Goal: Task Accomplishment & Management: Use online tool/utility

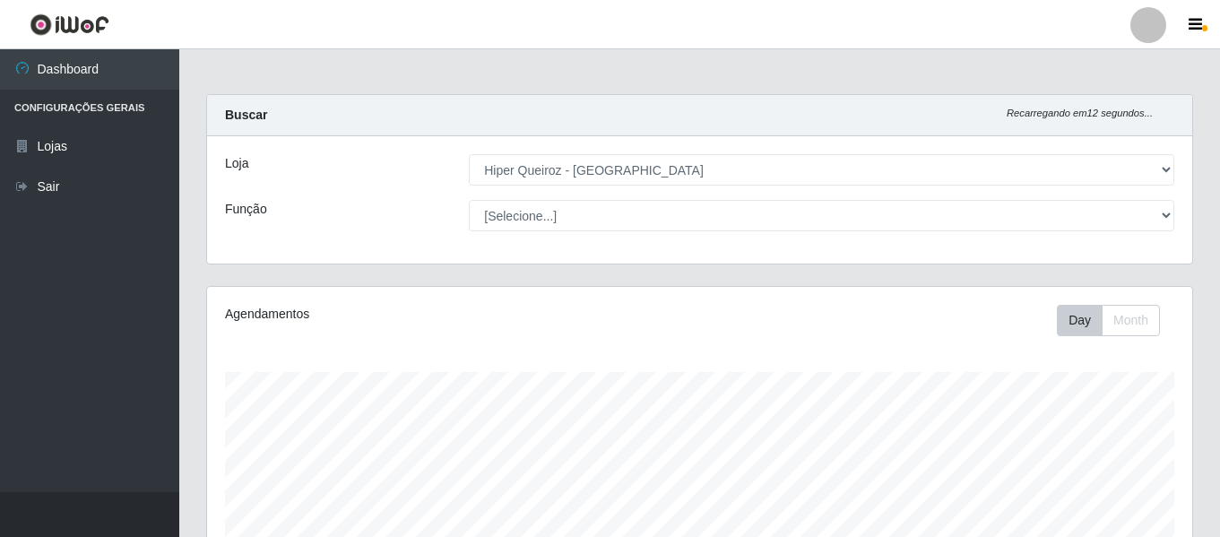
select select "497"
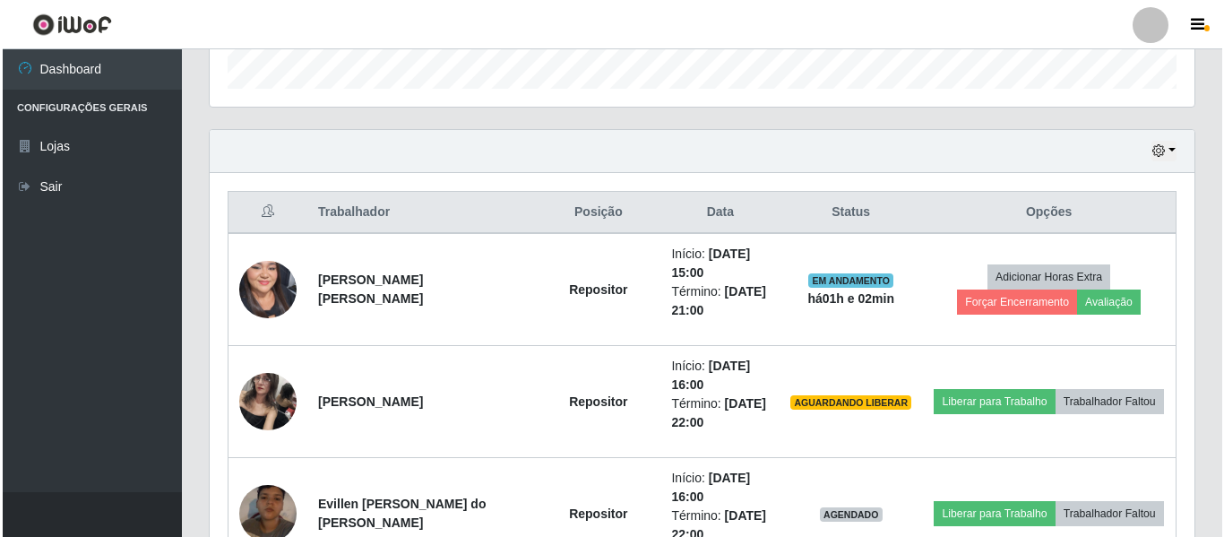
scroll to position [603, 0]
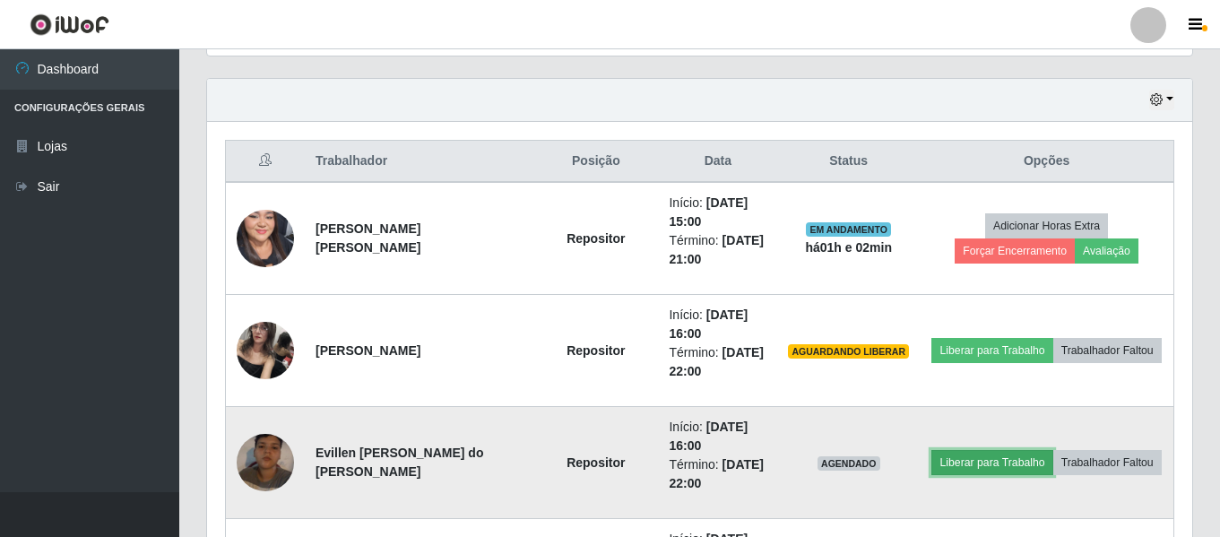
click at [986, 458] on button "Liberar para Trabalho" at bounding box center [991, 462] width 121 height 25
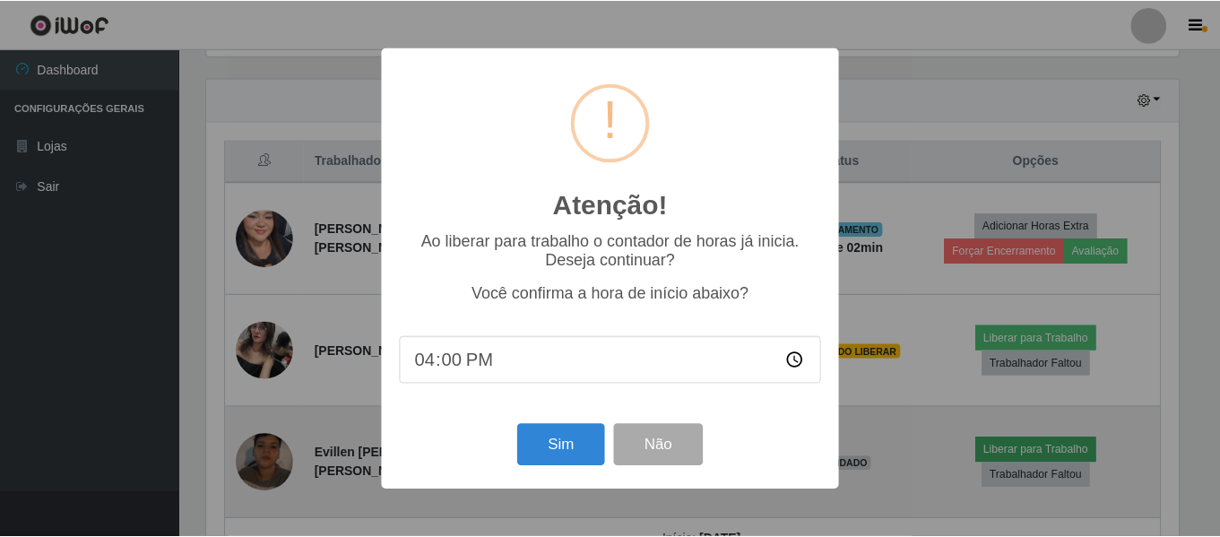
scroll to position [372, 976]
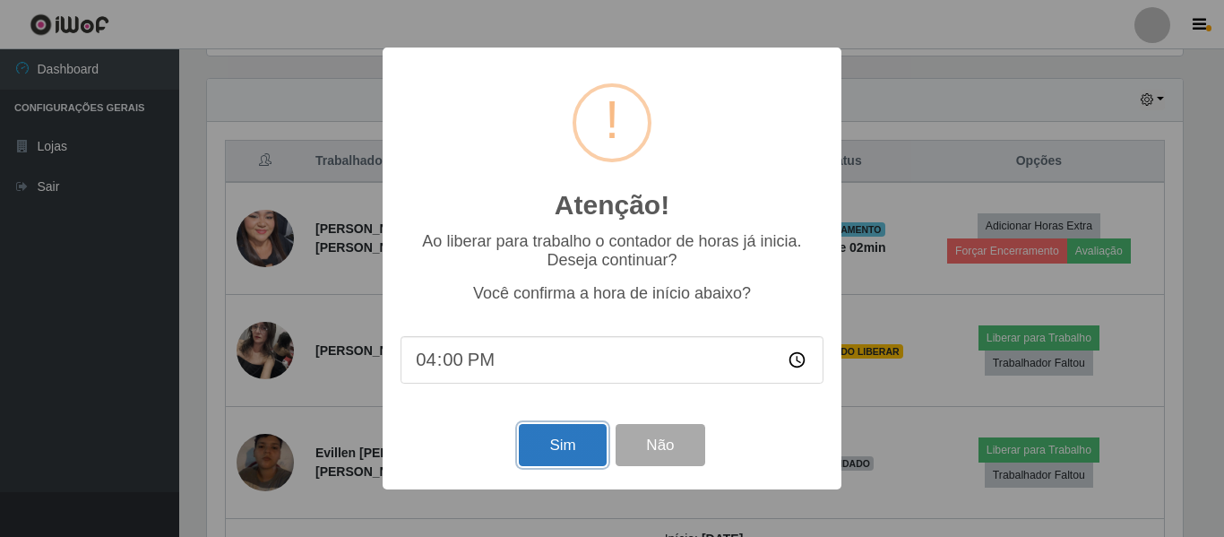
click at [579, 446] on button "Sim" at bounding box center [562, 445] width 87 height 42
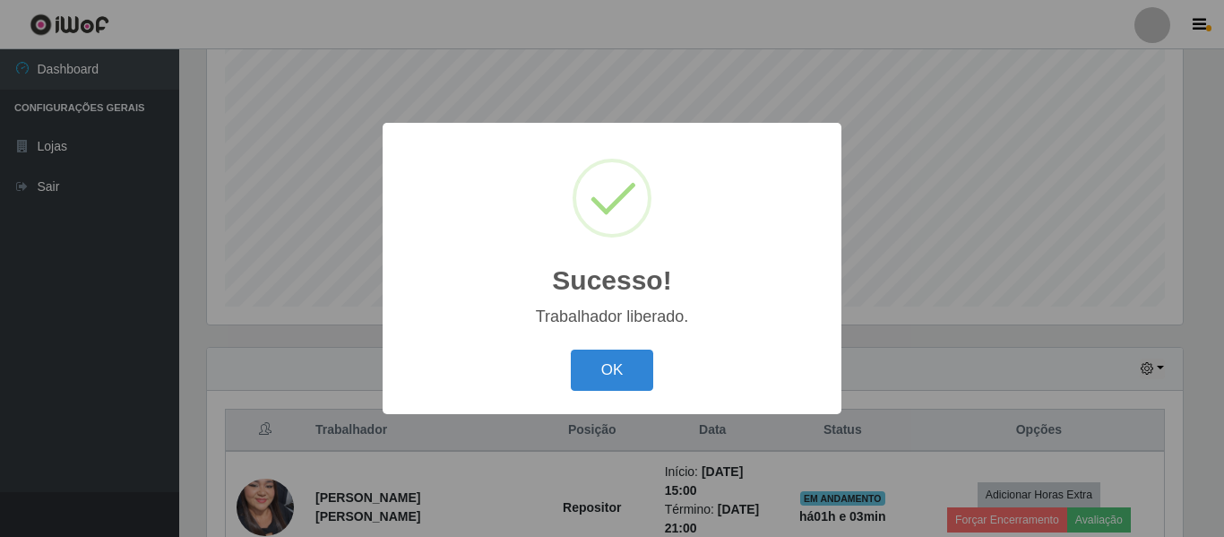
click at [623, 394] on div "OK Cancel" at bounding box center [612, 369] width 423 height 51
click at [644, 378] on button "OK" at bounding box center [612, 371] width 83 height 42
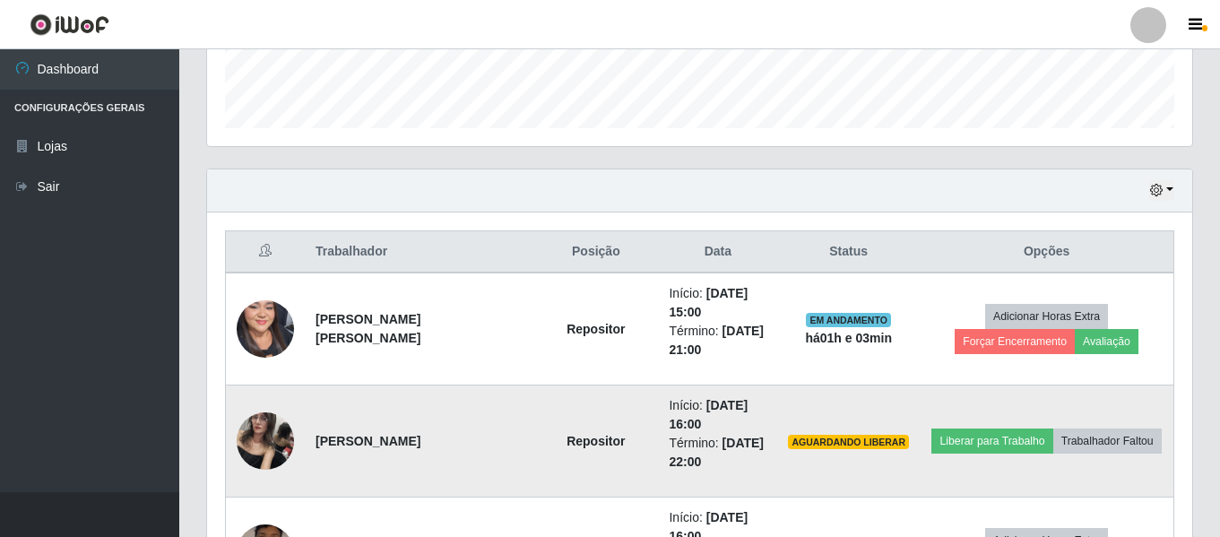
scroll to position [514, 0]
click at [946, 439] on button "Liberar para Trabalho" at bounding box center [991, 440] width 121 height 25
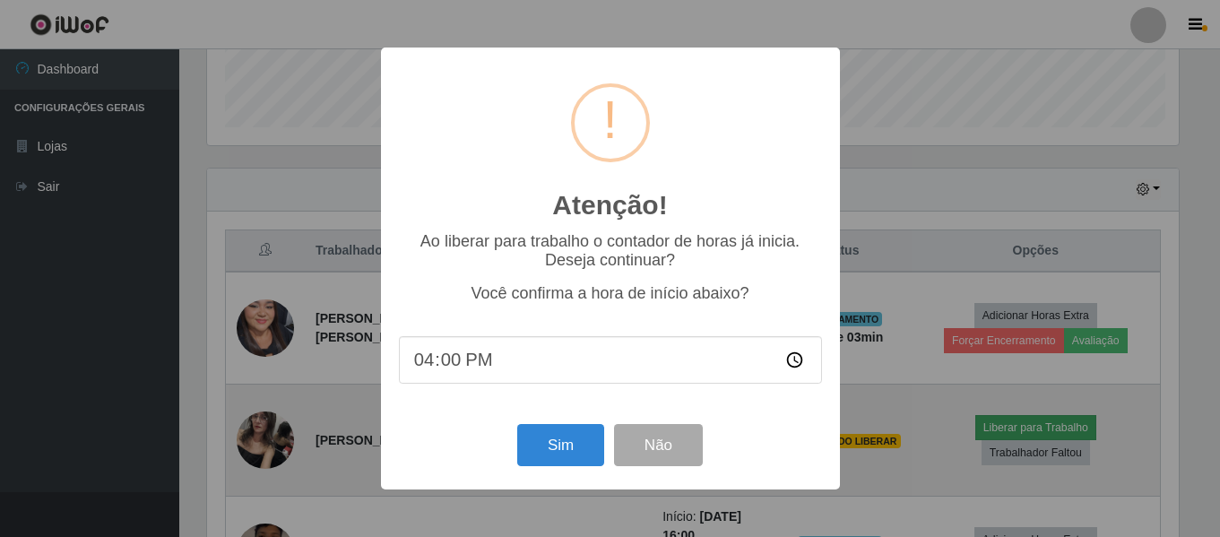
scroll to position [372, 976]
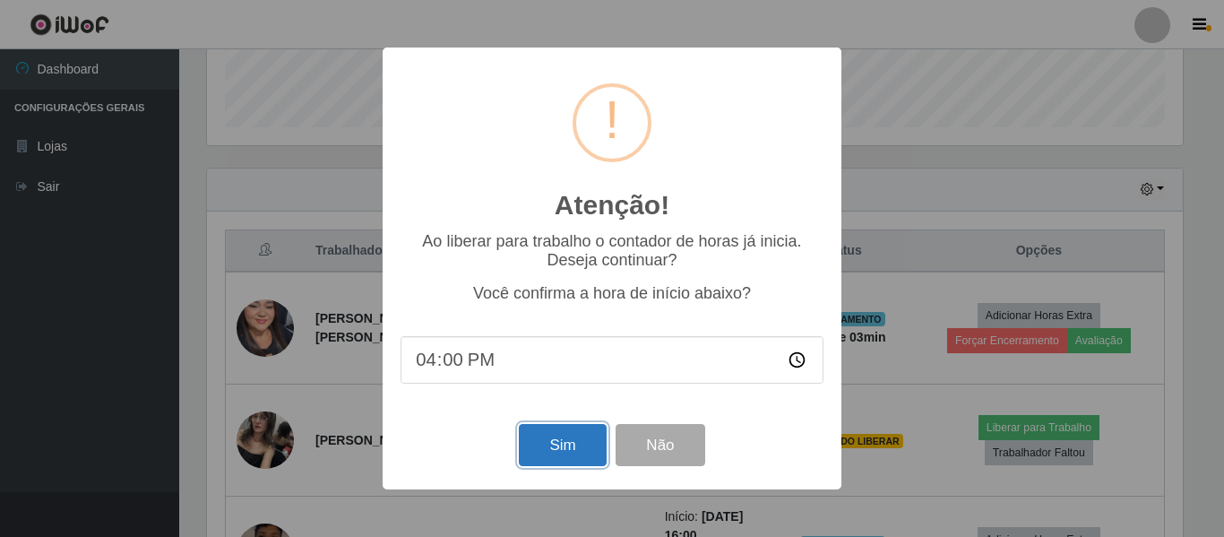
click at [566, 455] on button "Sim" at bounding box center [562, 445] width 87 height 42
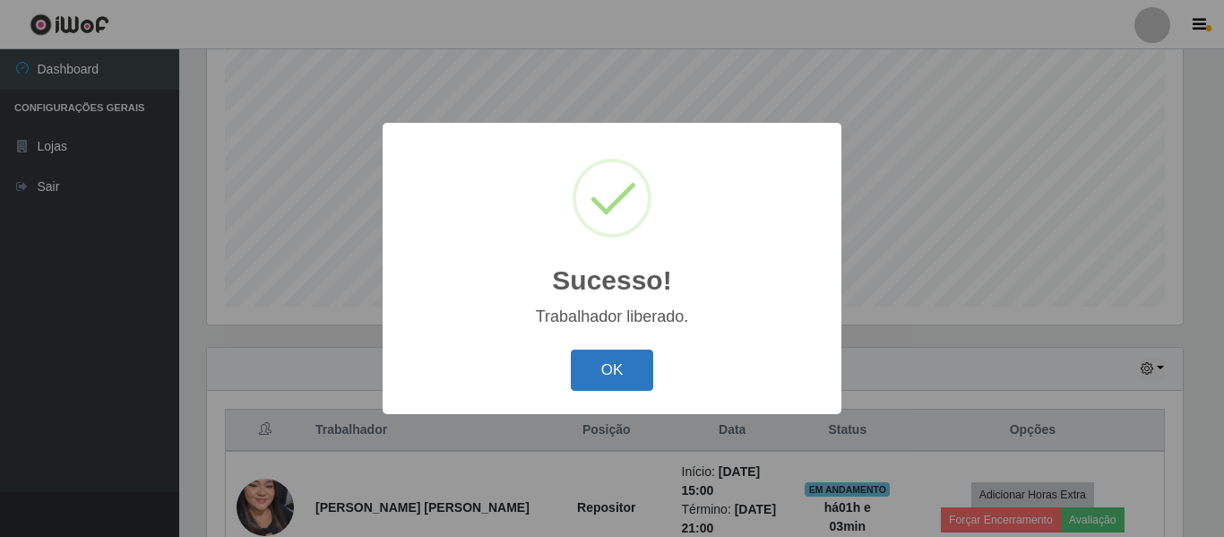
click at [631, 370] on button "OK" at bounding box center [612, 371] width 83 height 42
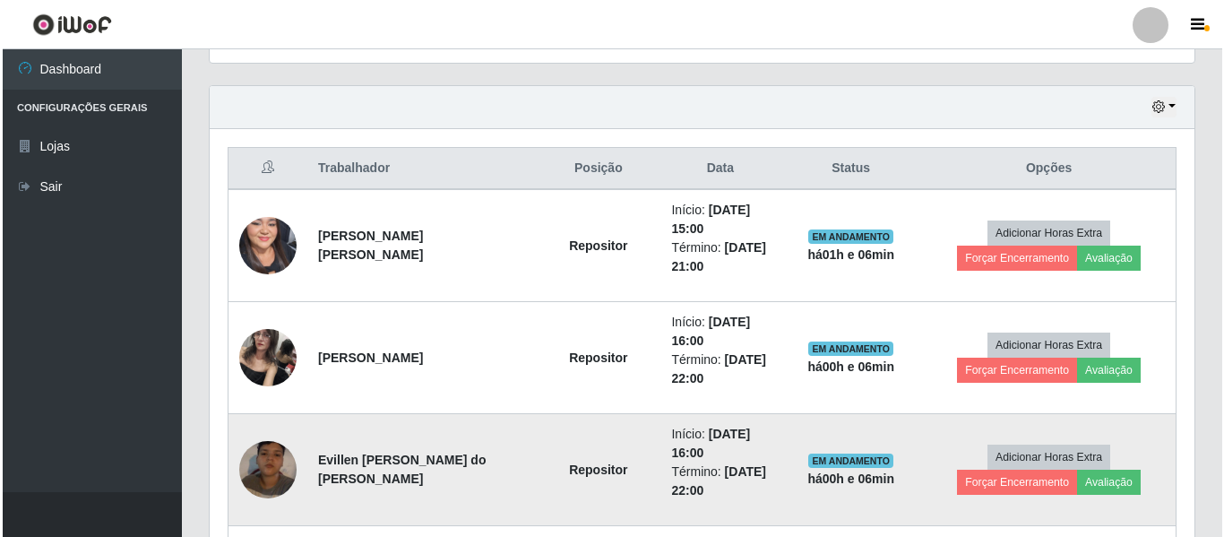
scroll to position [783, 0]
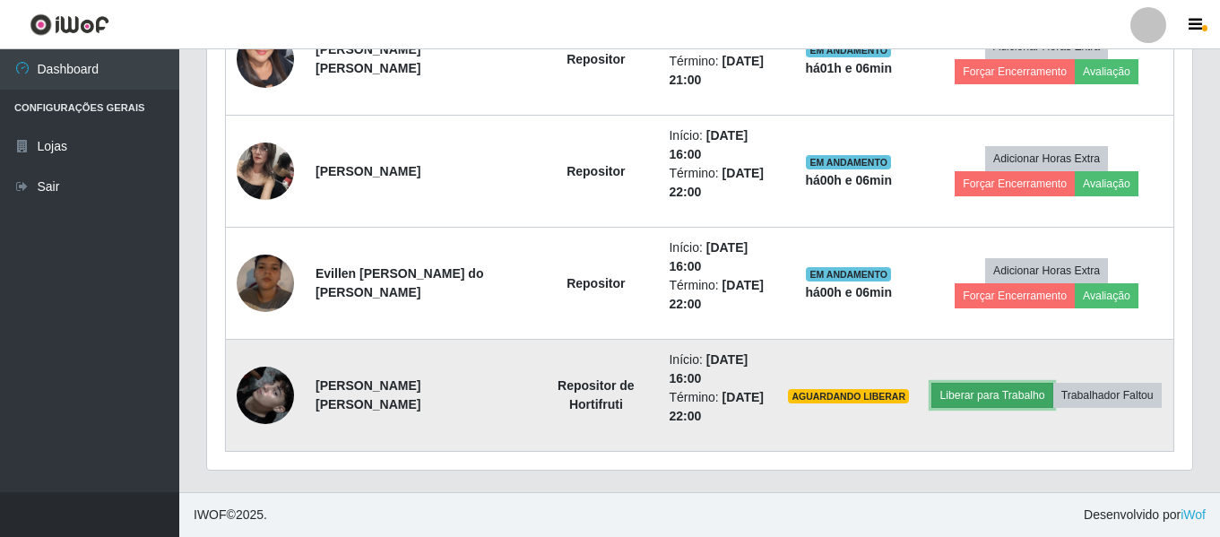
click at [962, 397] on button "Liberar para Trabalho" at bounding box center [991, 395] width 121 height 25
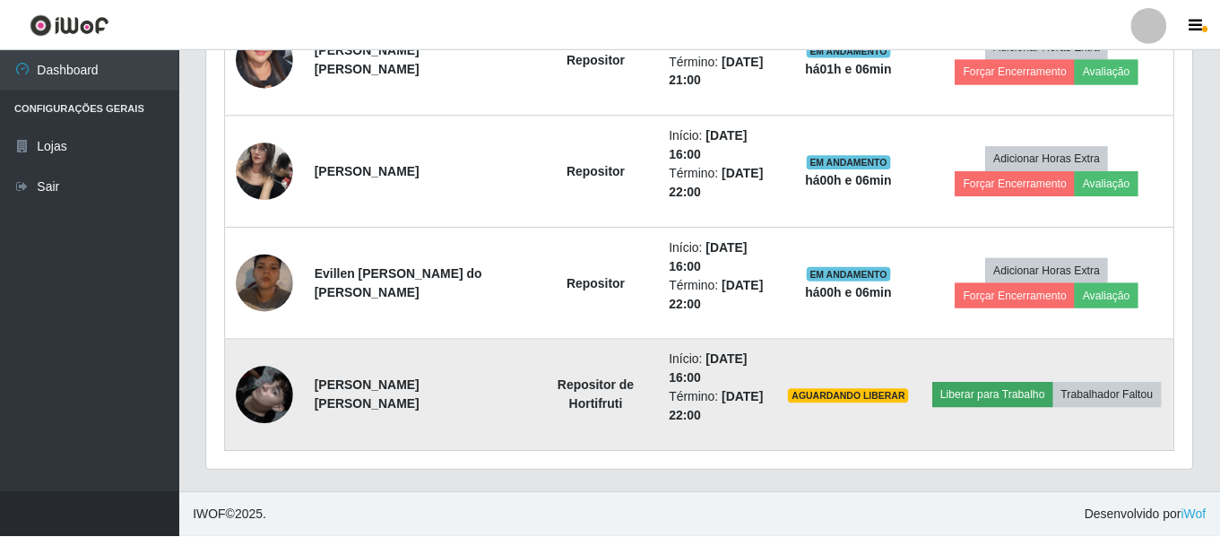
scroll to position [372, 976]
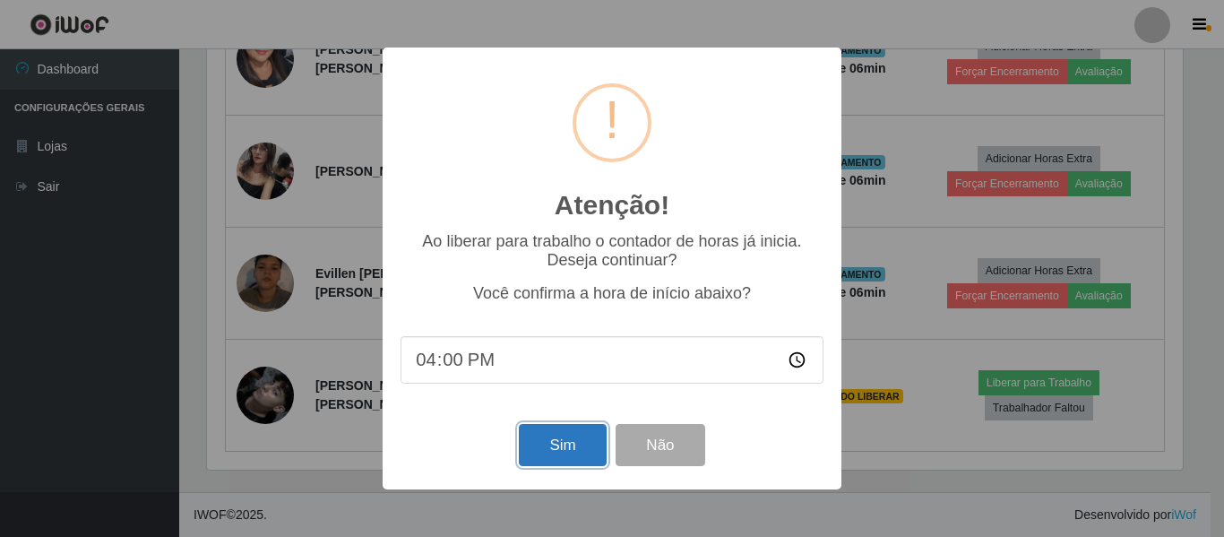
click at [562, 446] on button "Sim" at bounding box center [562, 445] width 87 height 42
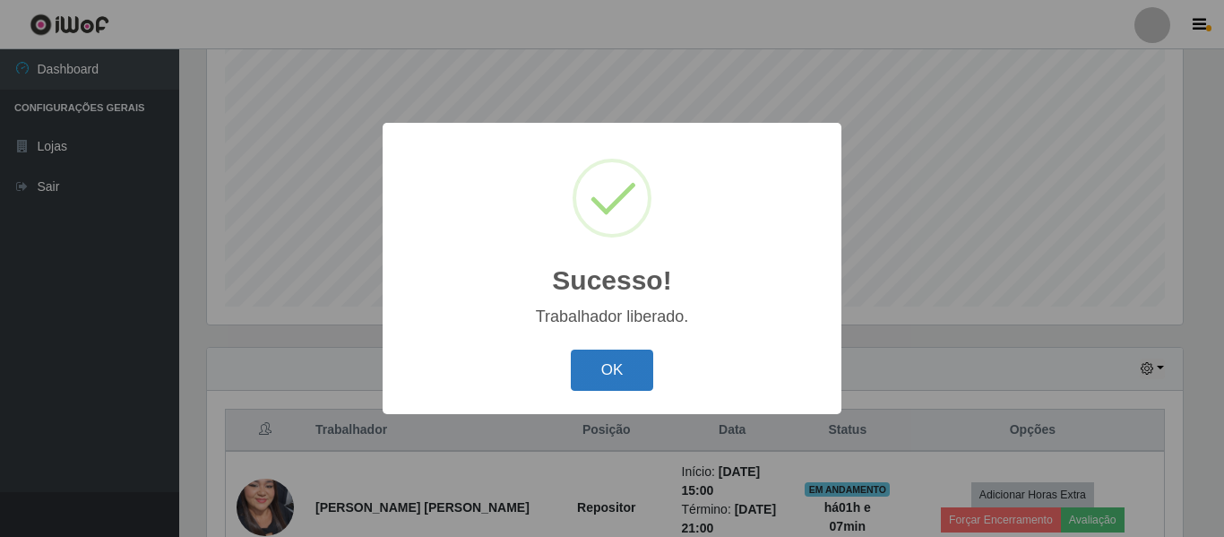
click at [610, 378] on button "OK" at bounding box center [612, 371] width 83 height 42
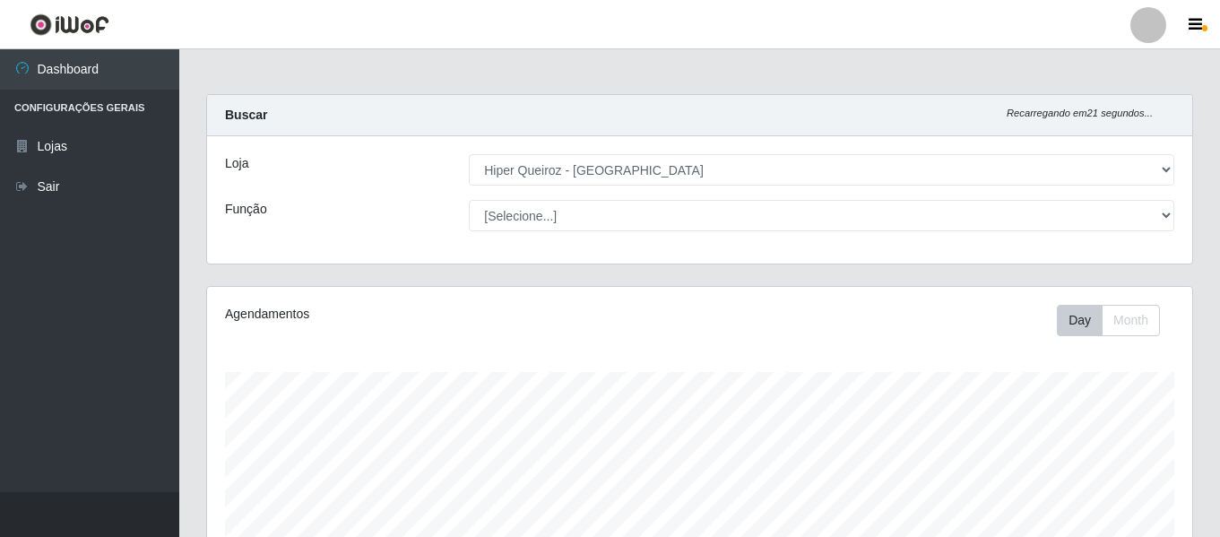
scroll to position [448, 0]
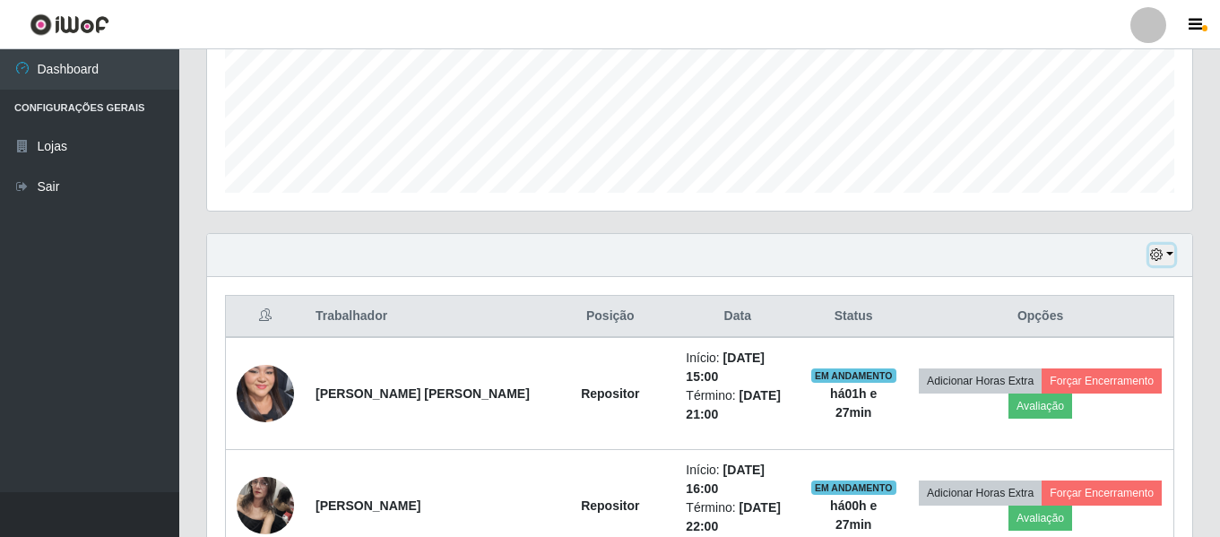
click at [1168, 255] on button "button" at bounding box center [1161, 255] width 25 height 21
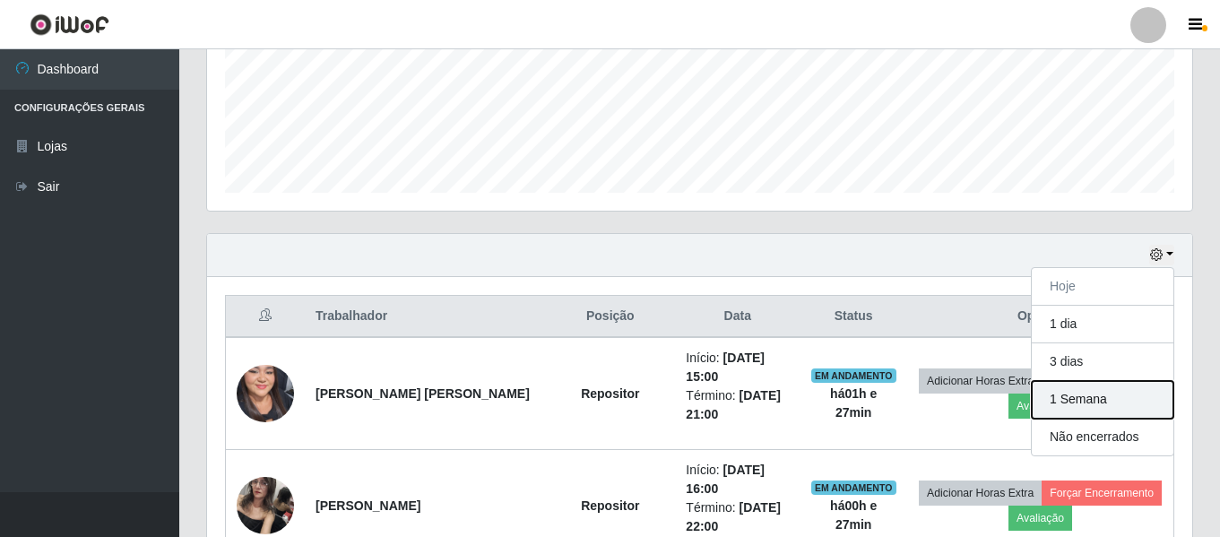
click at [1088, 399] on button "1 Semana" at bounding box center [1103, 400] width 142 height 38
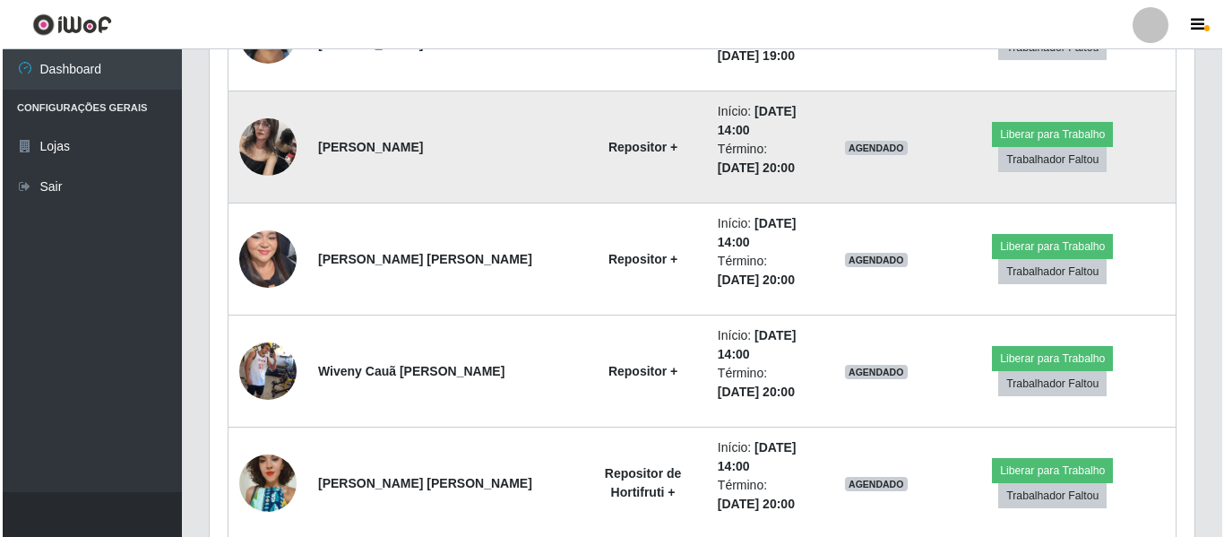
scroll to position [2510, 0]
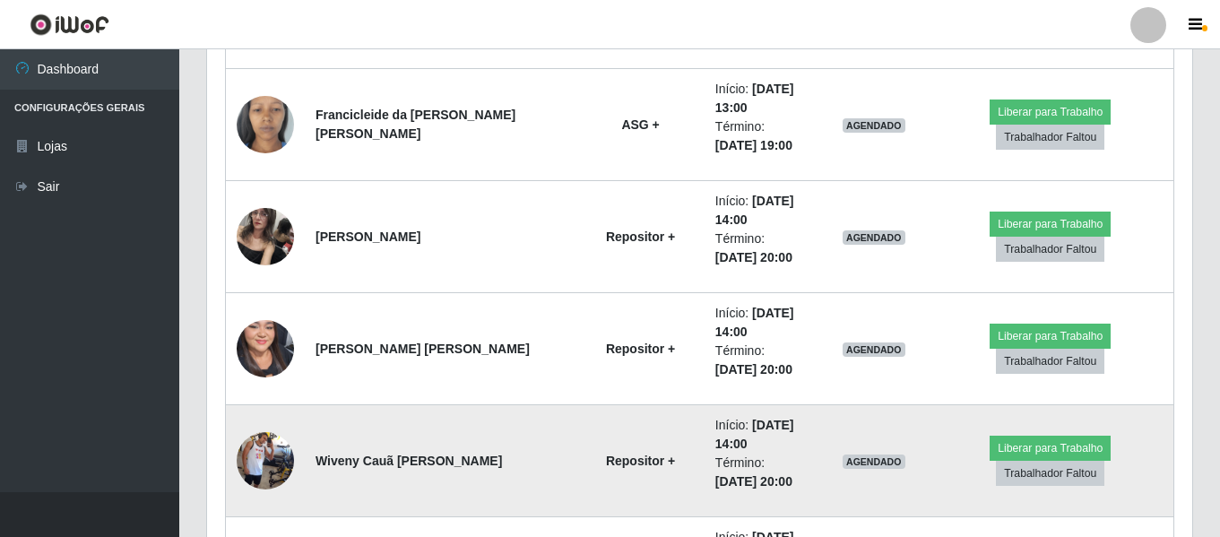
click at [251, 463] on img at bounding box center [265, 461] width 57 height 102
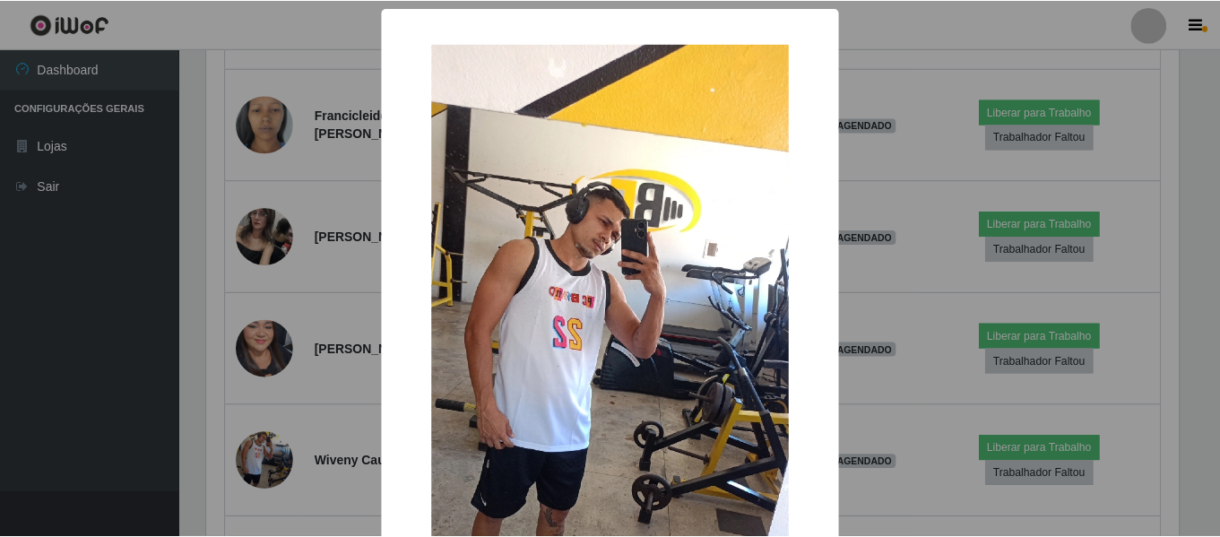
scroll to position [90, 0]
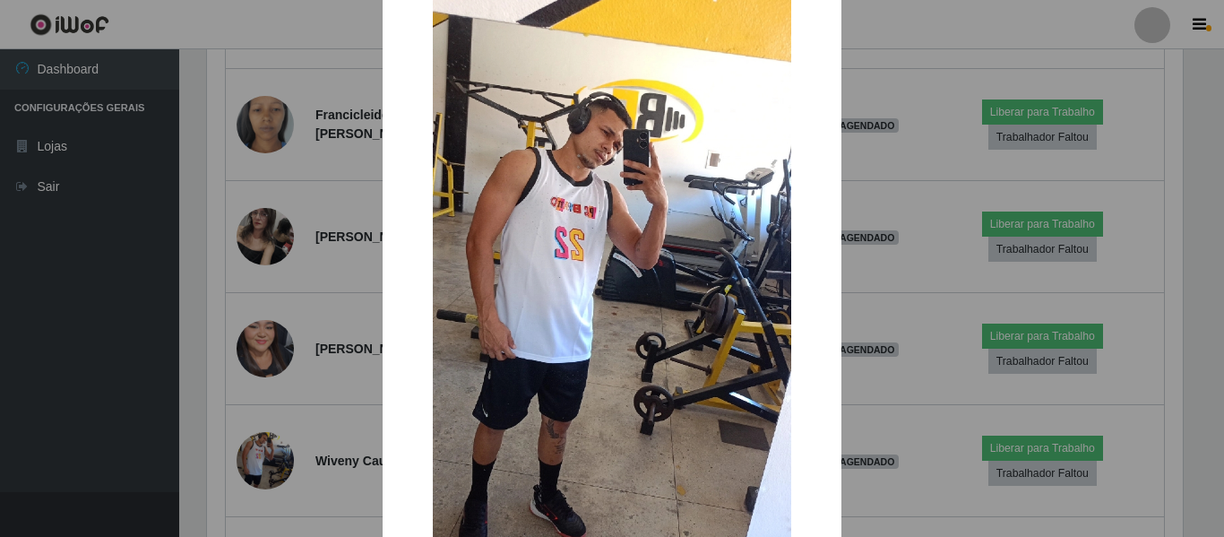
click at [168, 349] on div "× OK Cancel" at bounding box center [612, 268] width 1224 height 537
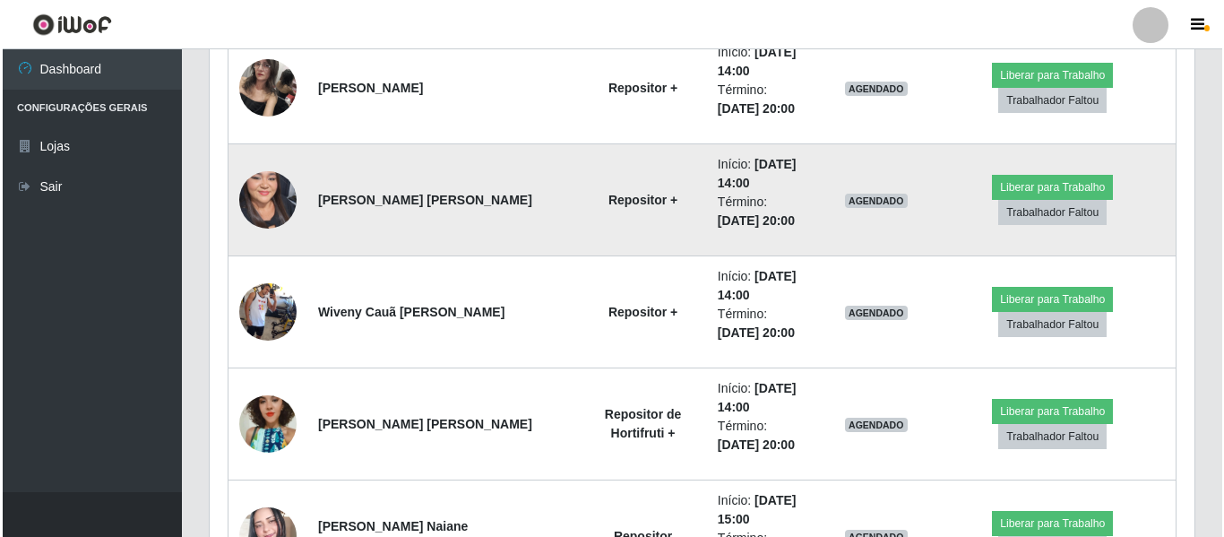
scroll to position [2689, 0]
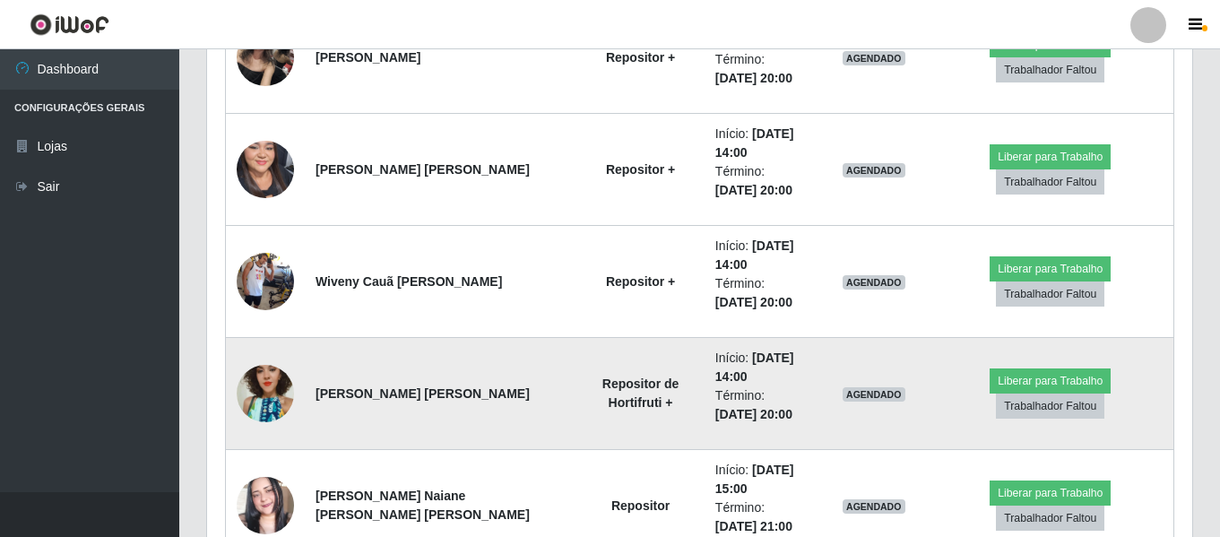
click at [270, 399] on img at bounding box center [265, 393] width 57 height 102
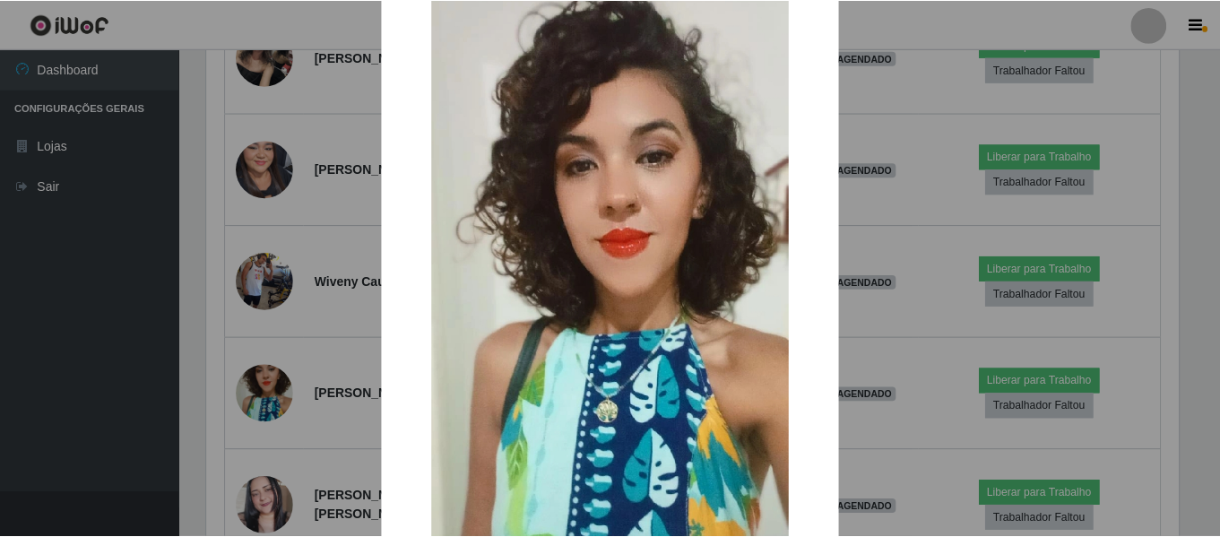
scroll to position [90, 0]
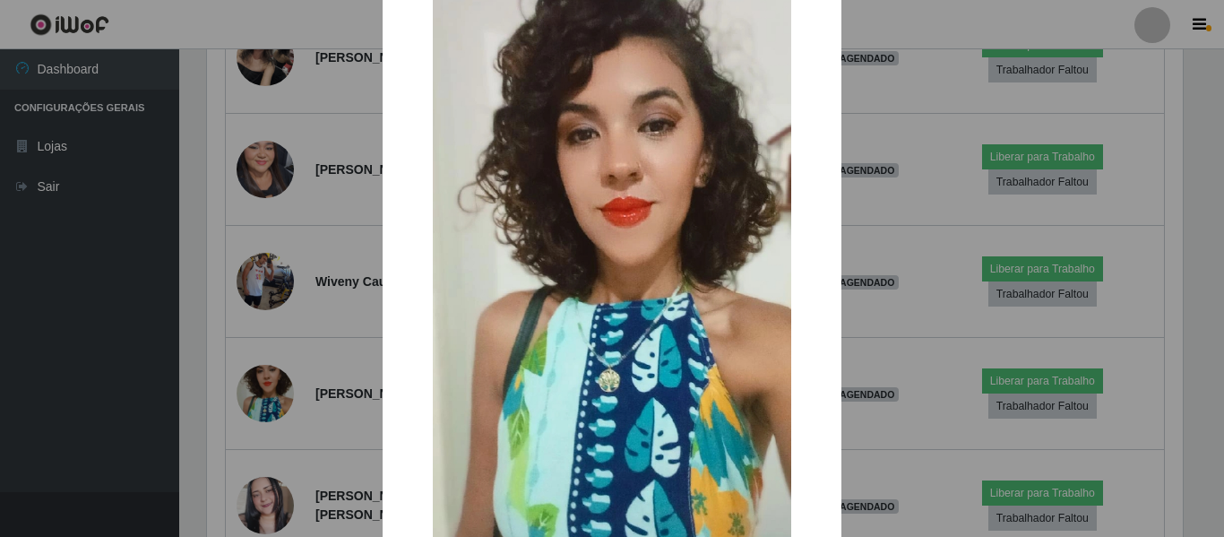
click at [135, 359] on div "× OK Cancel" at bounding box center [612, 268] width 1224 height 537
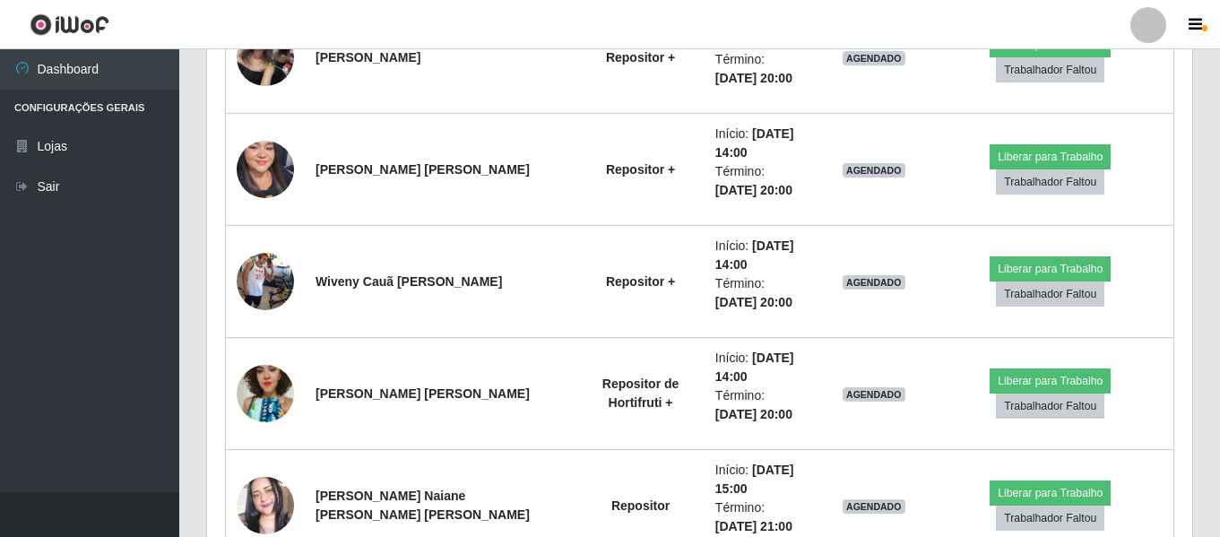
scroll to position [2779, 0]
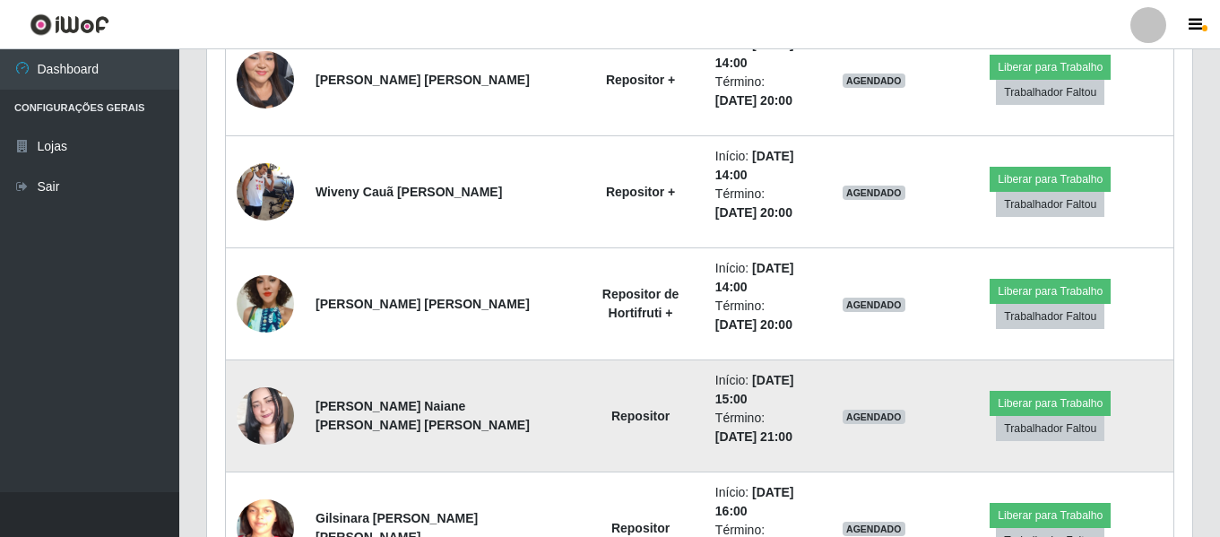
click at [253, 407] on img at bounding box center [265, 416] width 57 height 102
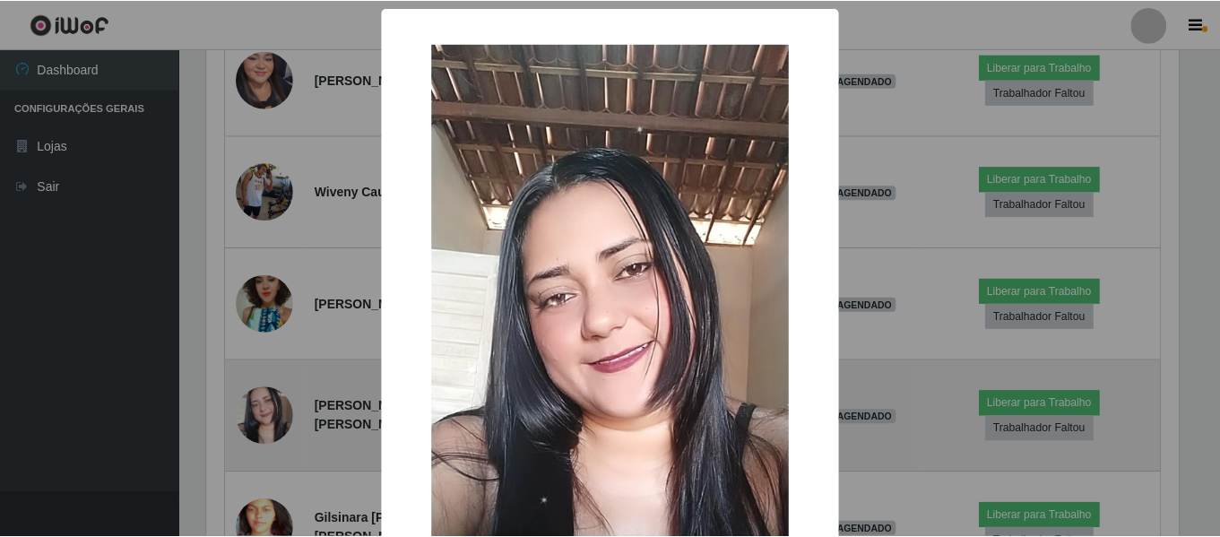
scroll to position [90, 0]
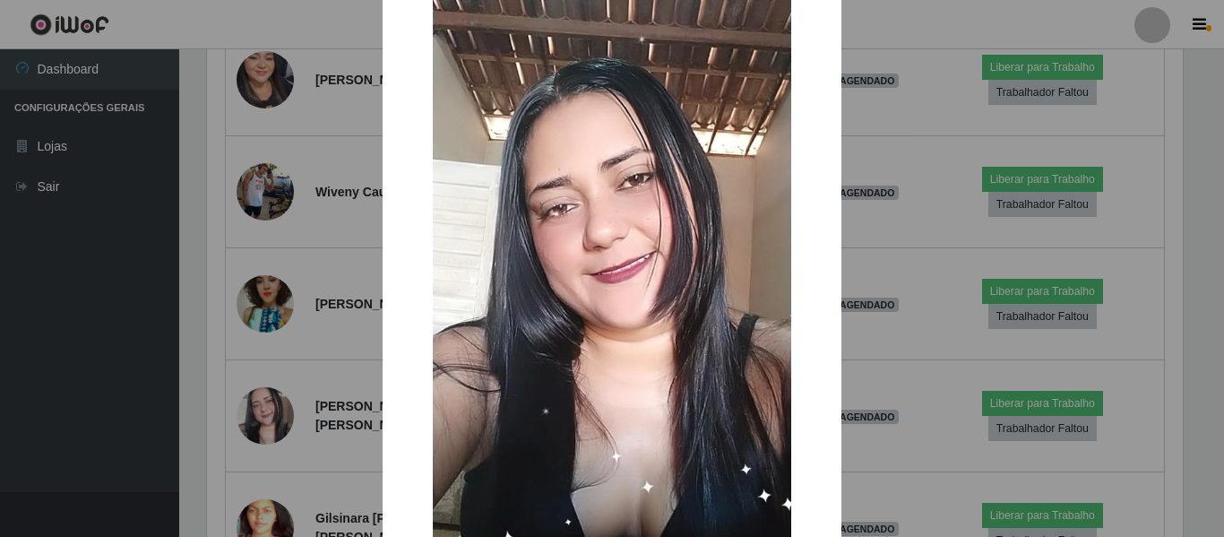
click at [117, 385] on div "× OK Cancel" at bounding box center [612, 268] width 1224 height 537
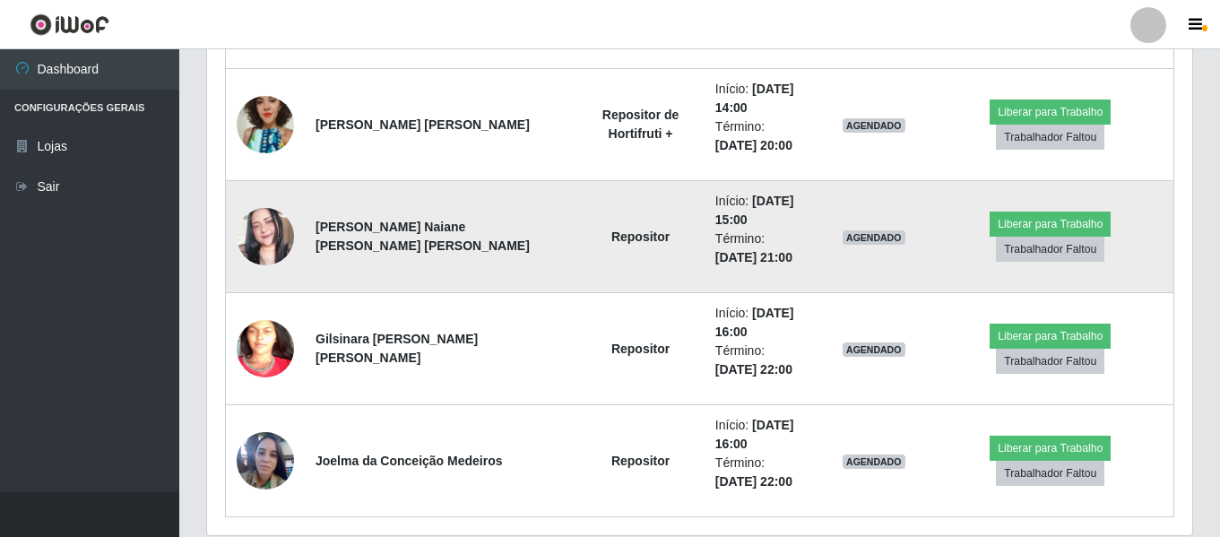
scroll to position [3023, 0]
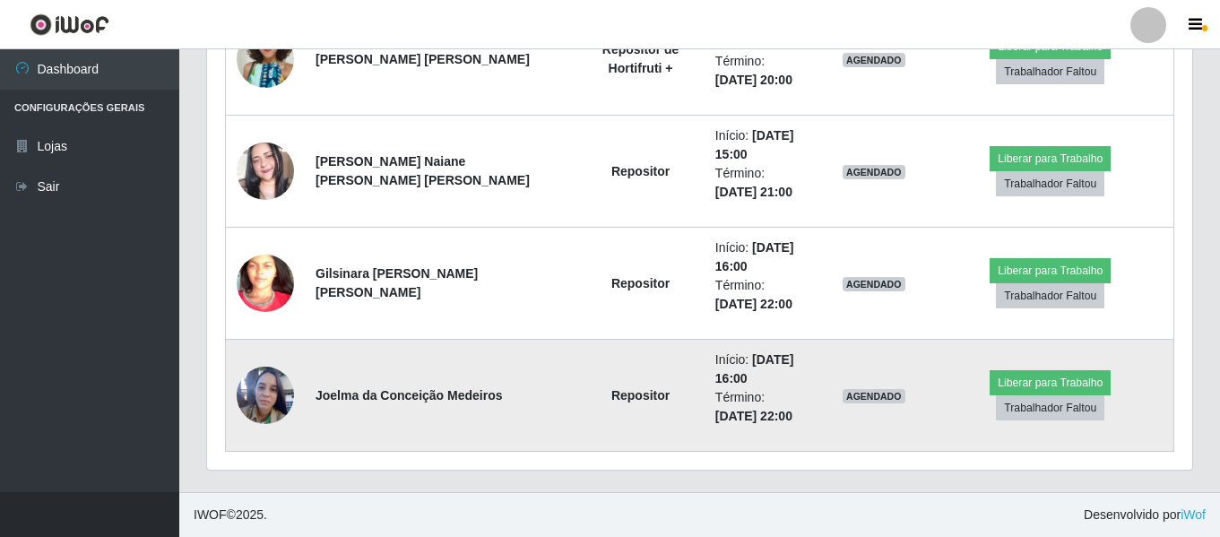
click at [259, 411] on img at bounding box center [265, 395] width 57 height 77
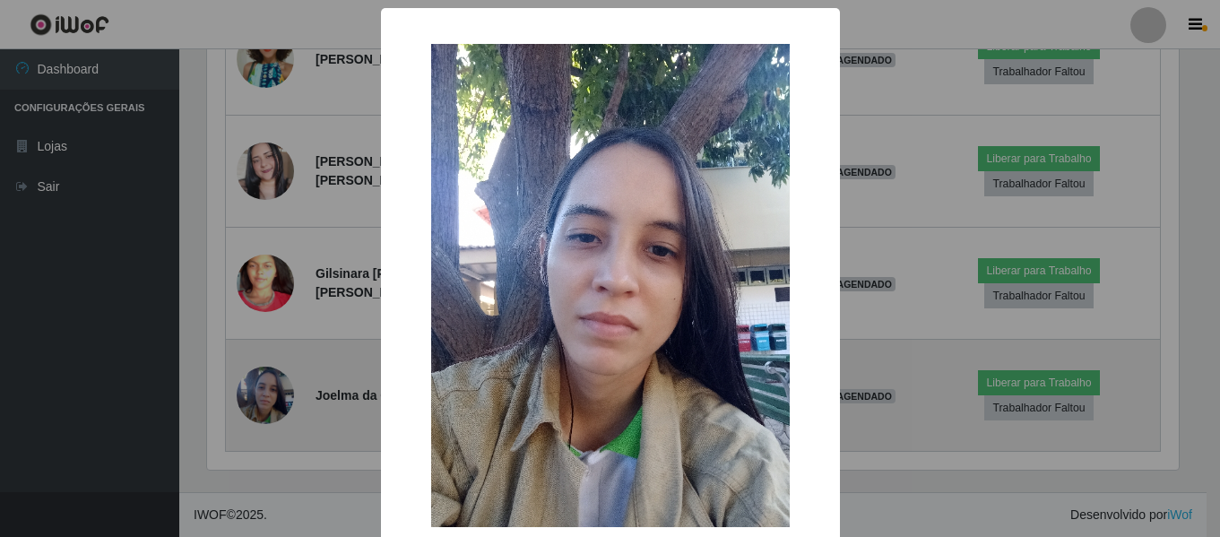
scroll to position [372, 976]
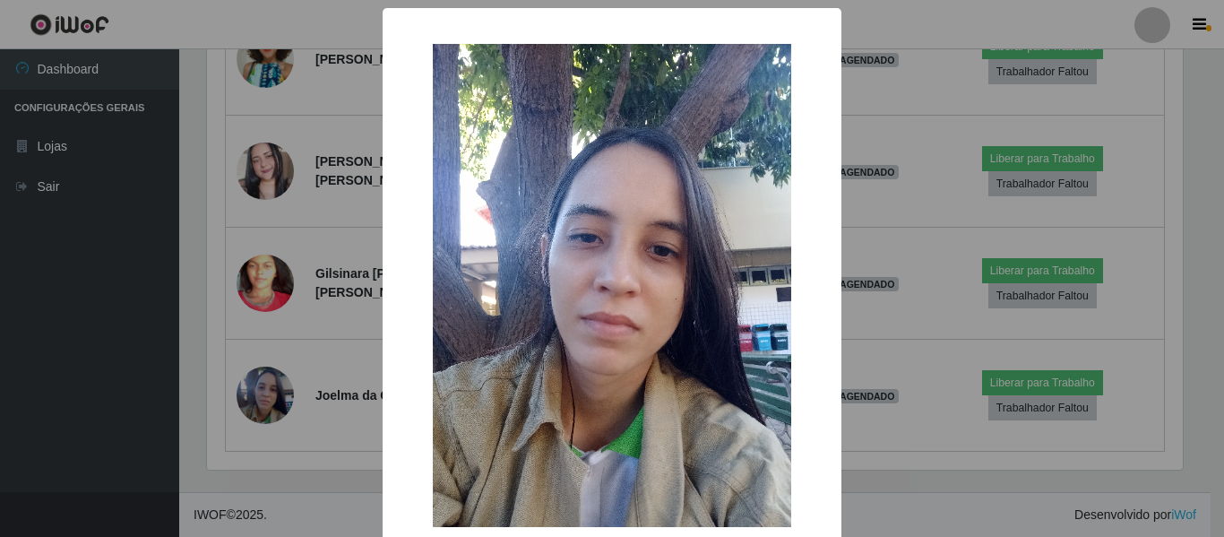
click at [117, 412] on div "× OK Cancel" at bounding box center [612, 268] width 1224 height 537
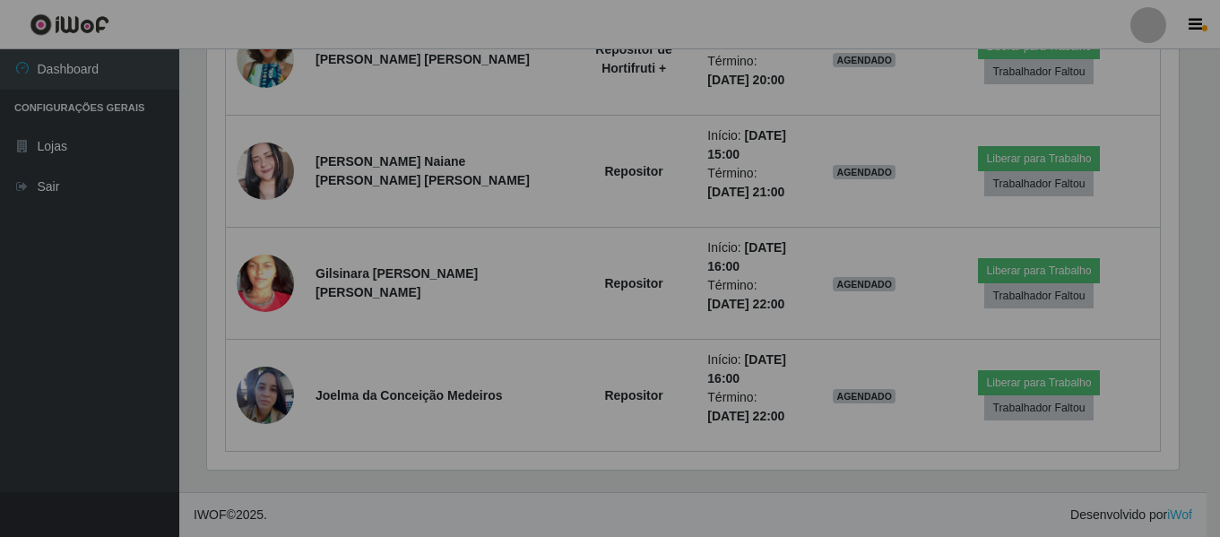
scroll to position [0, 0]
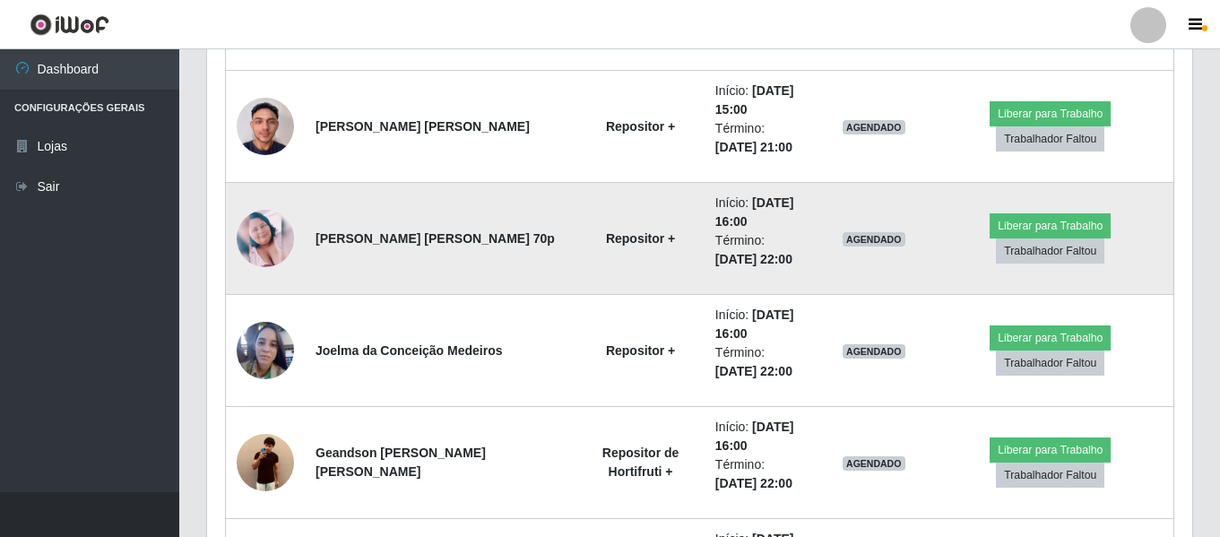
click at [255, 236] on img at bounding box center [265, 238] width 57 height 57
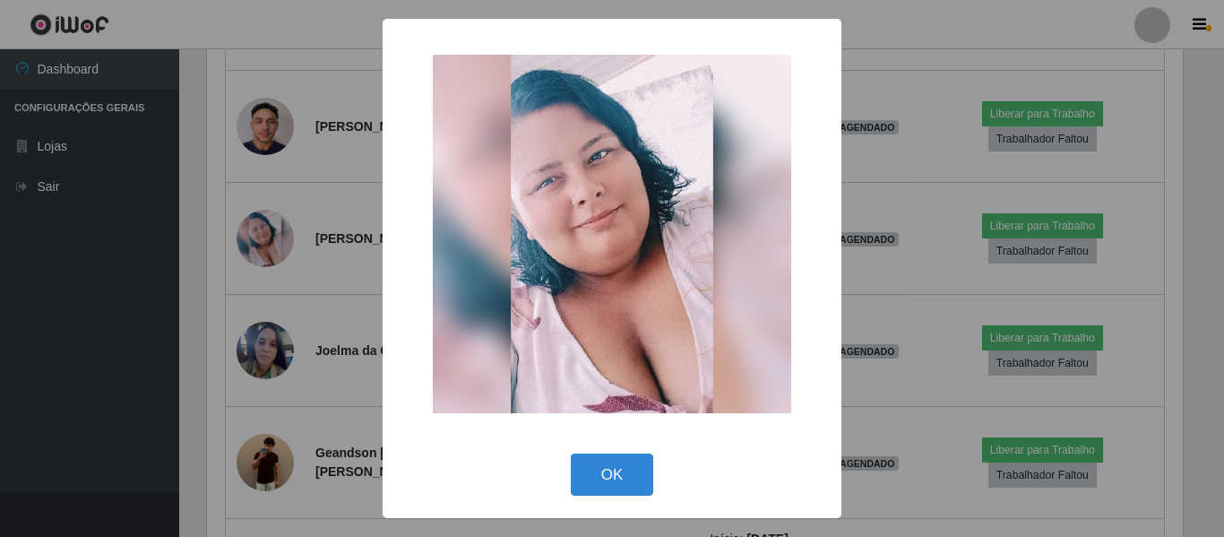
click at [150, 280] on div "× OK Cancel" at bounding box center [612, 268] width 1224 height 537
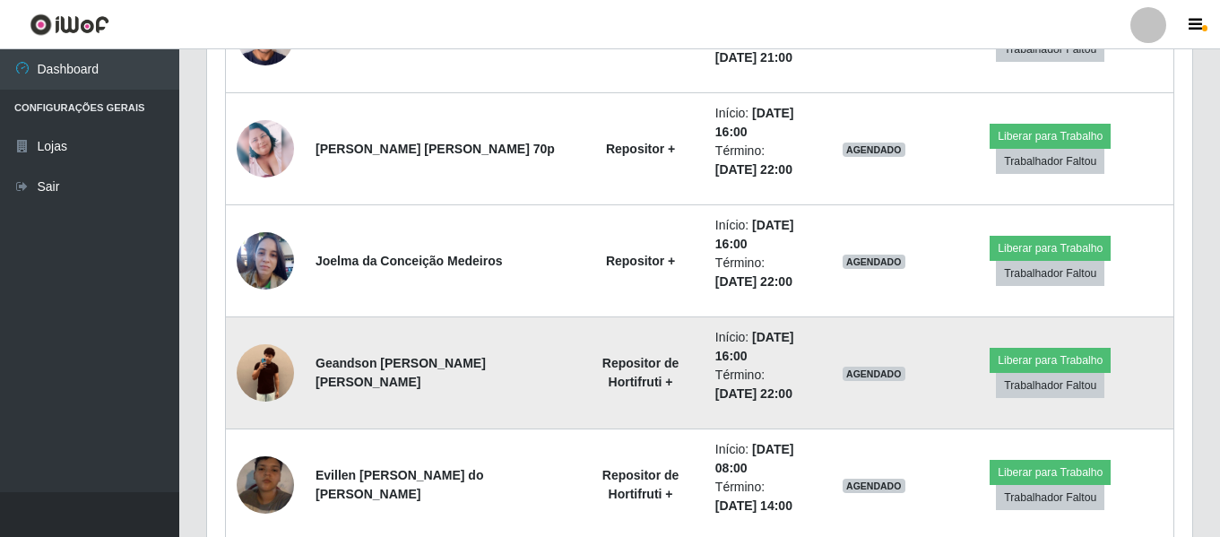
click at [264, 385] on img at bounding box center [265, 372] width 57 height 75
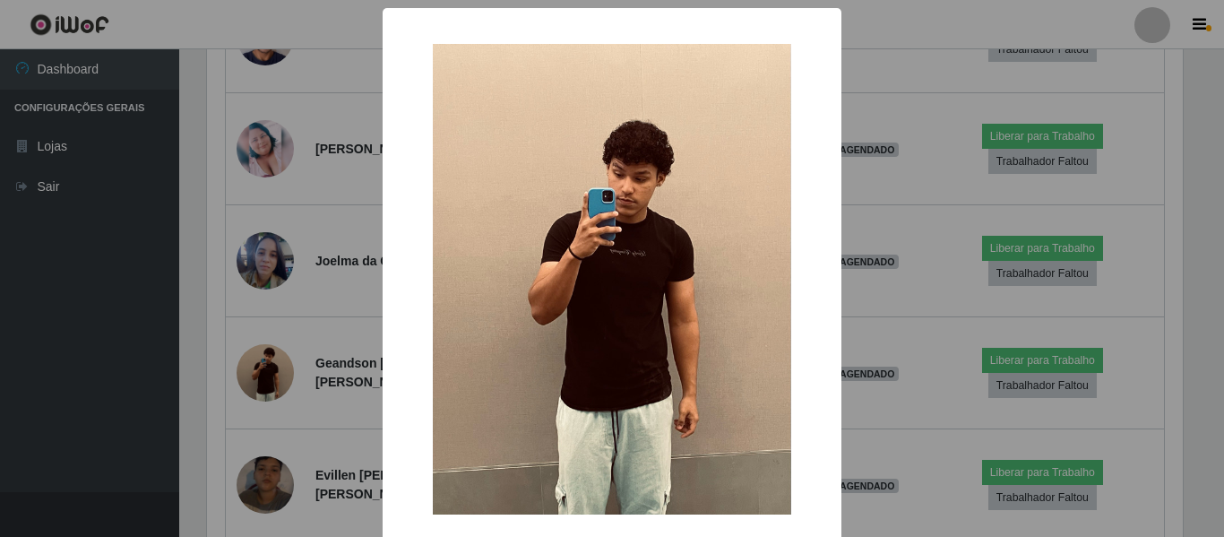
click at [169, 365] on div "× OK Cancel" at bounding box center [612, 268] width 1224 height 537
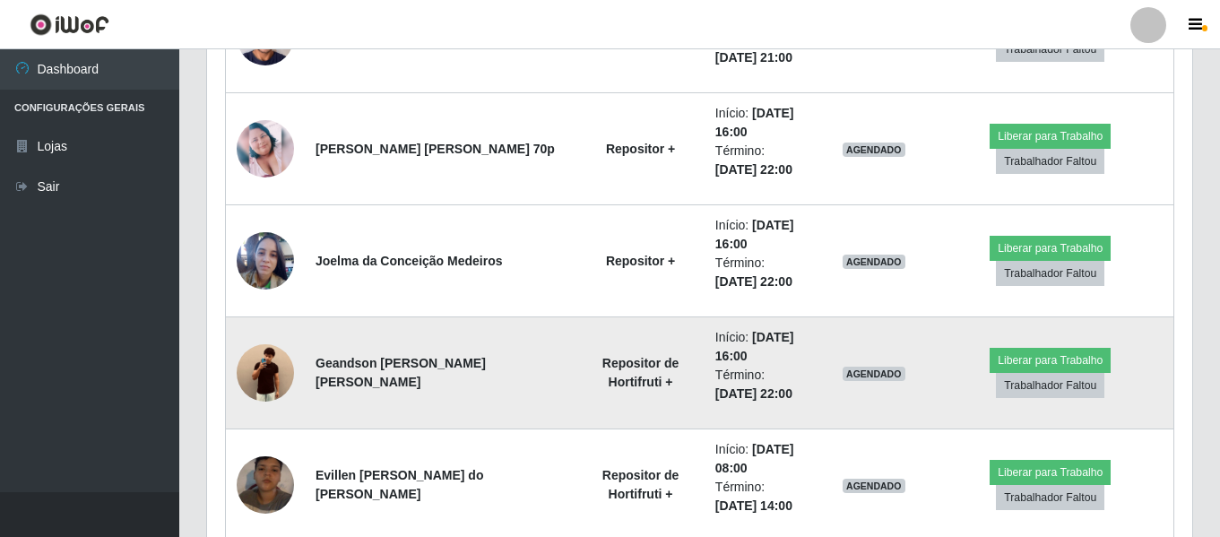
click at [252, 369] on img at bounding box center [265, 372] width 57 height 75
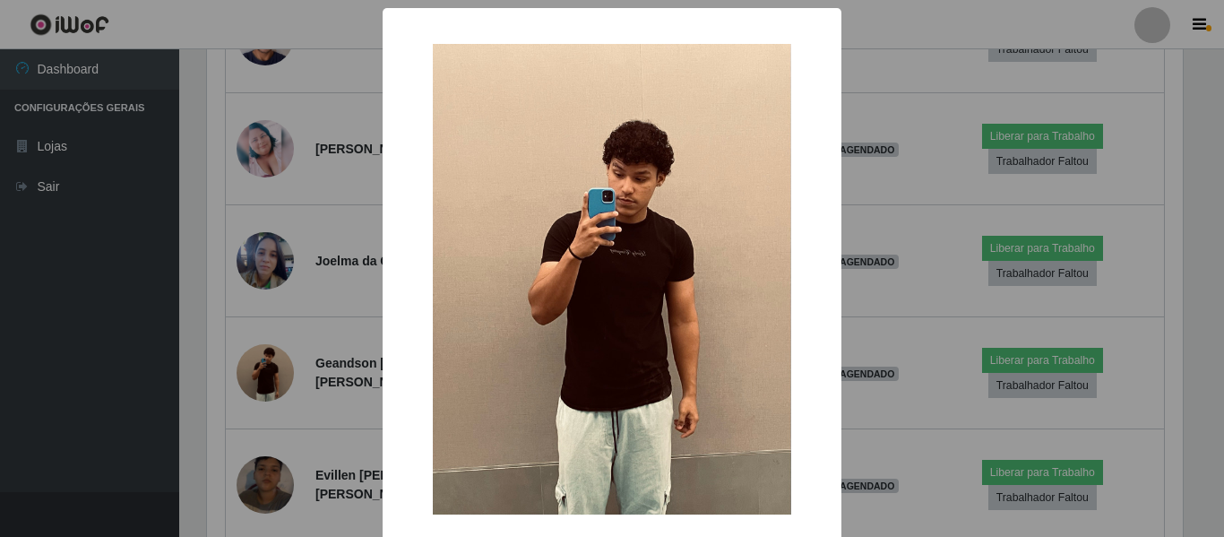
click at [33, 422] on div "× OK Cancel" at bounding box center [612, 268] width 1224 height 537
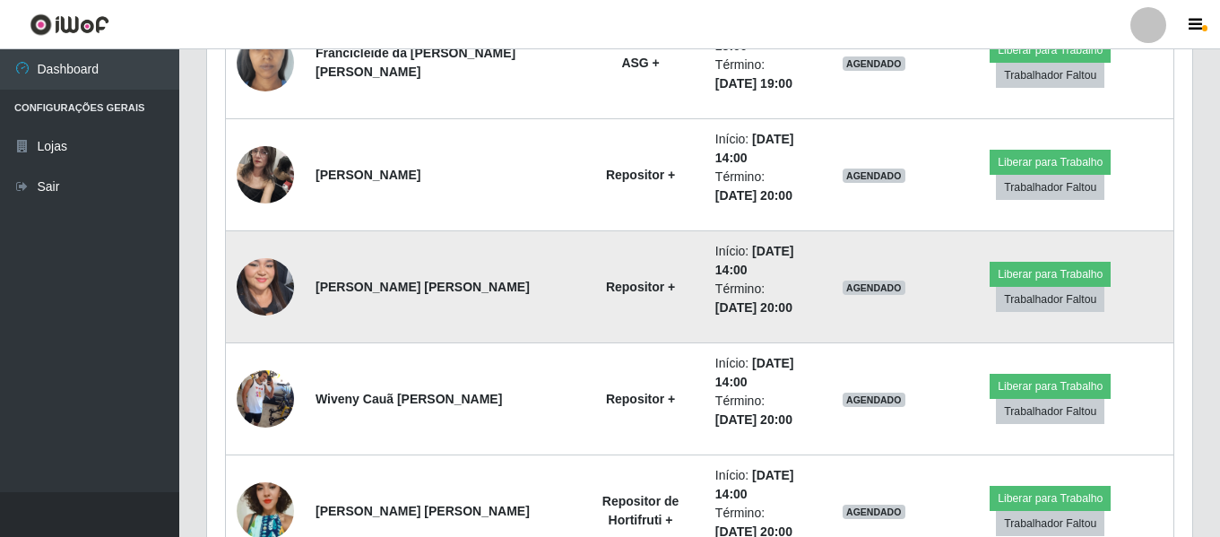
scroll to position [2575, 0]
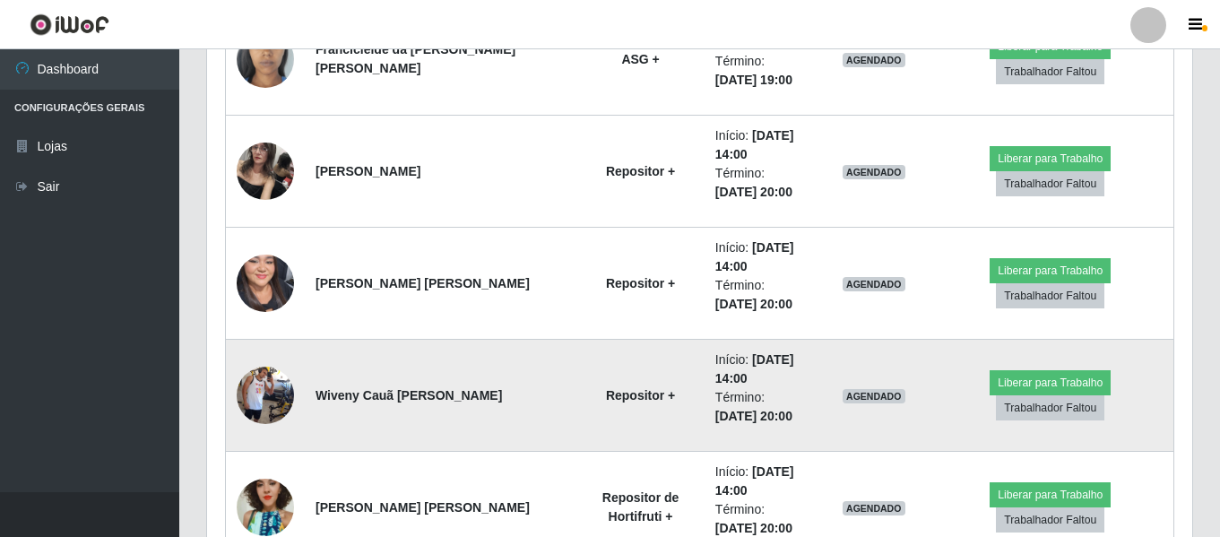
click at [259, 399] on img at bounding box center [265, 395] width 57 height 102
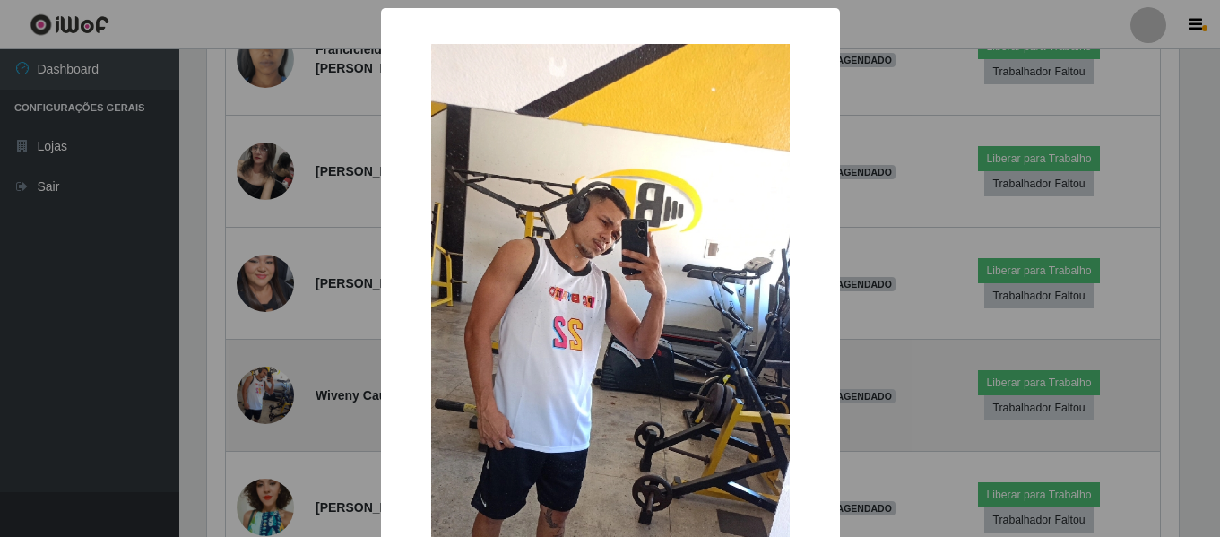
scroll to position [372, 976]
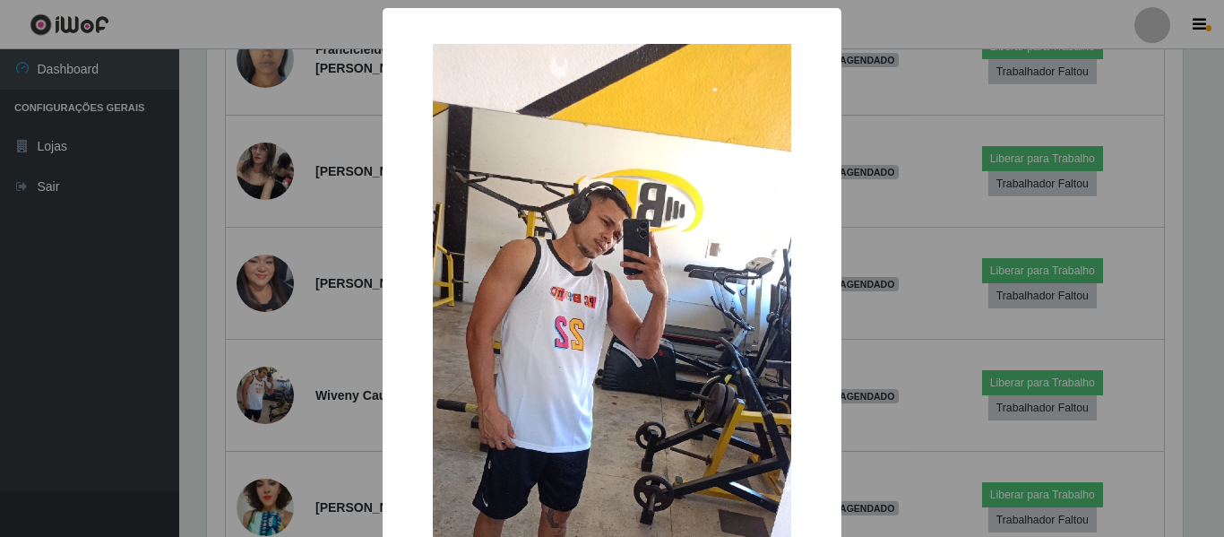
click at [138, 397] on div "× OK Cancel" at bounding box center [612, 268] width 1224 height 537
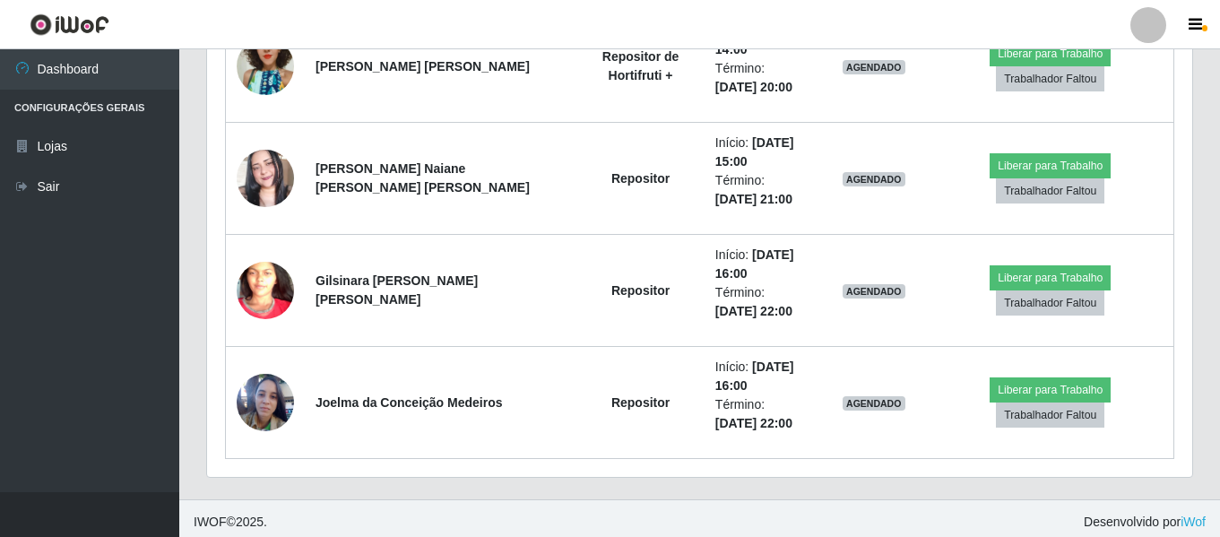
scroll to position [3023, 0]
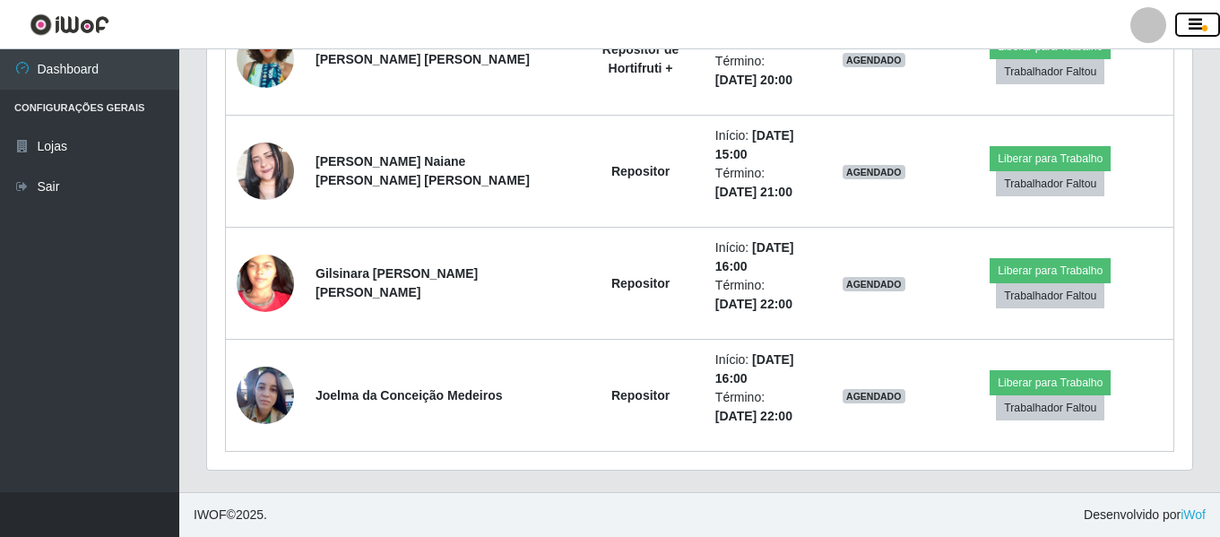
click at [1187, 32] on button "button" at bounding box center [1197, 25] width 45 height 25
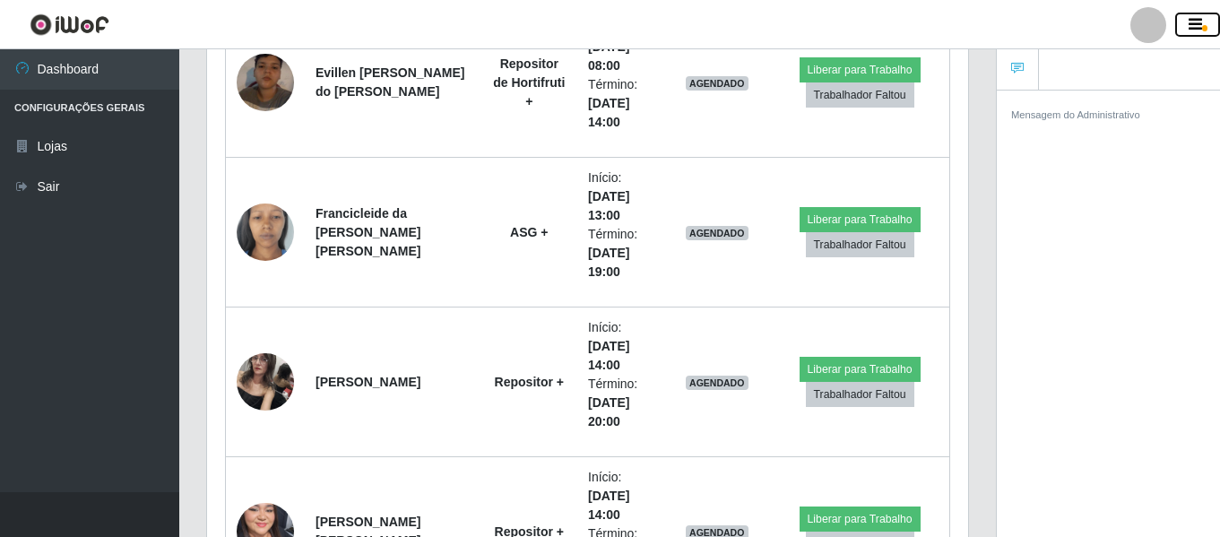
scroll to position [896005, 895616]
click at [1204, 32] on button "button" at bounding box center [1197, 25] width 45 height 25
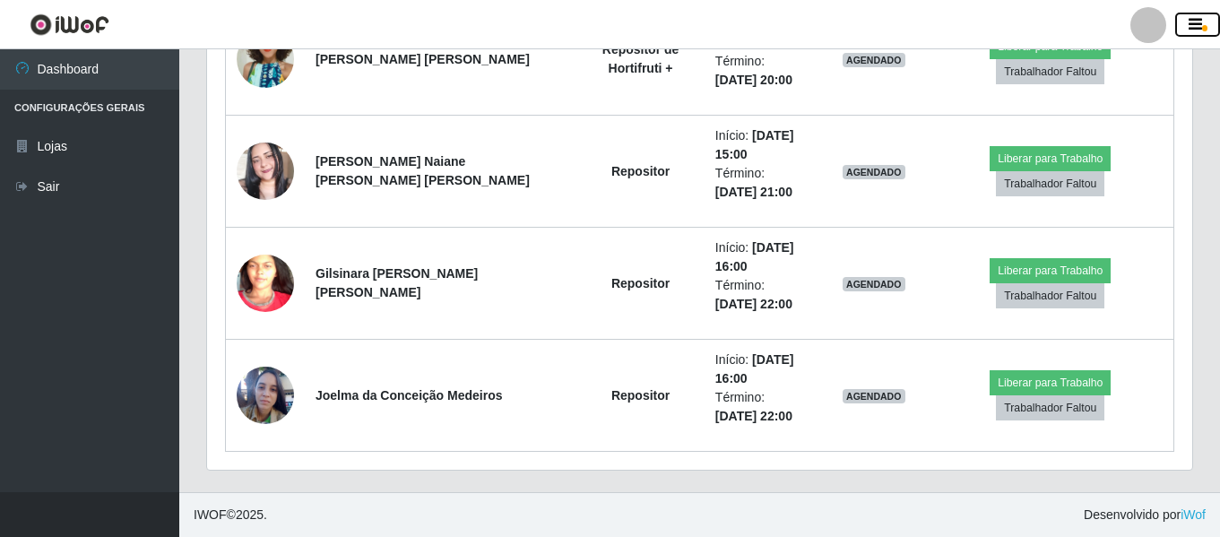
scroll to position [896005, 895392]
click at [1204, 32] on button "button" at bounding box center [1197, 25] width 45 height 25
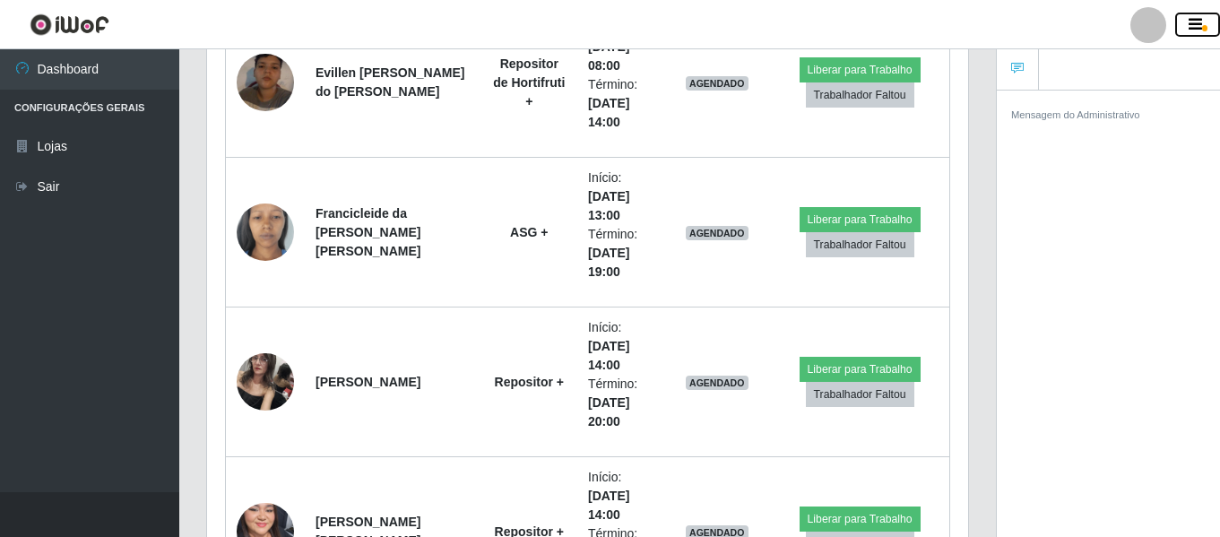
scroll to position [896005, 895616]
click at [1204, 32] on button "button" at bounding box center [1197, 25] width 45 height 25
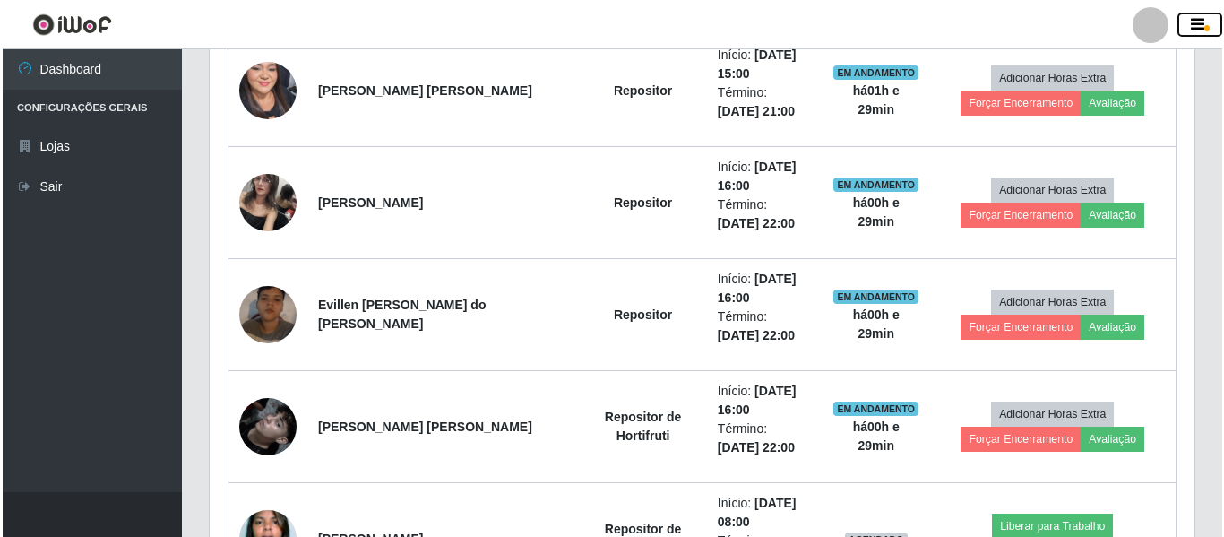
scroll to position [783, 0]
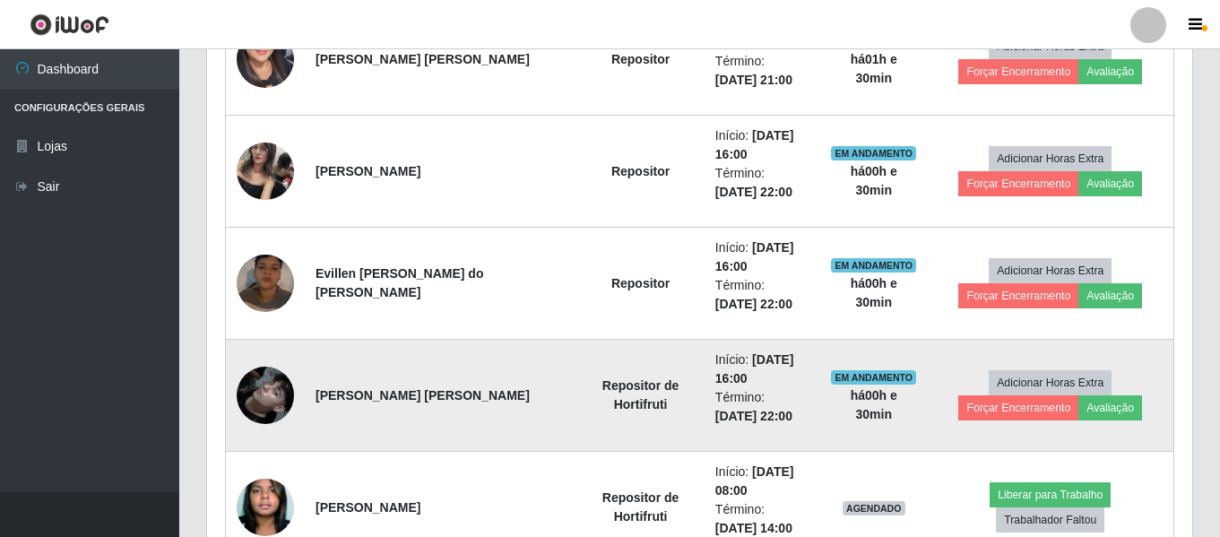
click at [267, 396] on img at bounding box center [265, 395] width 57 height 102
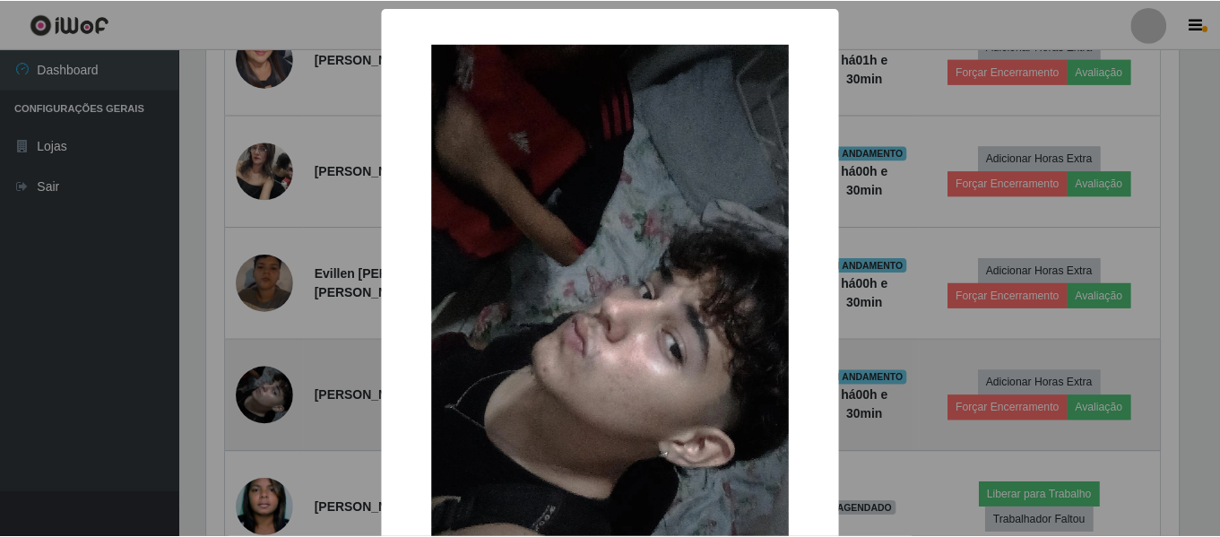
scroll to position [372, 976]
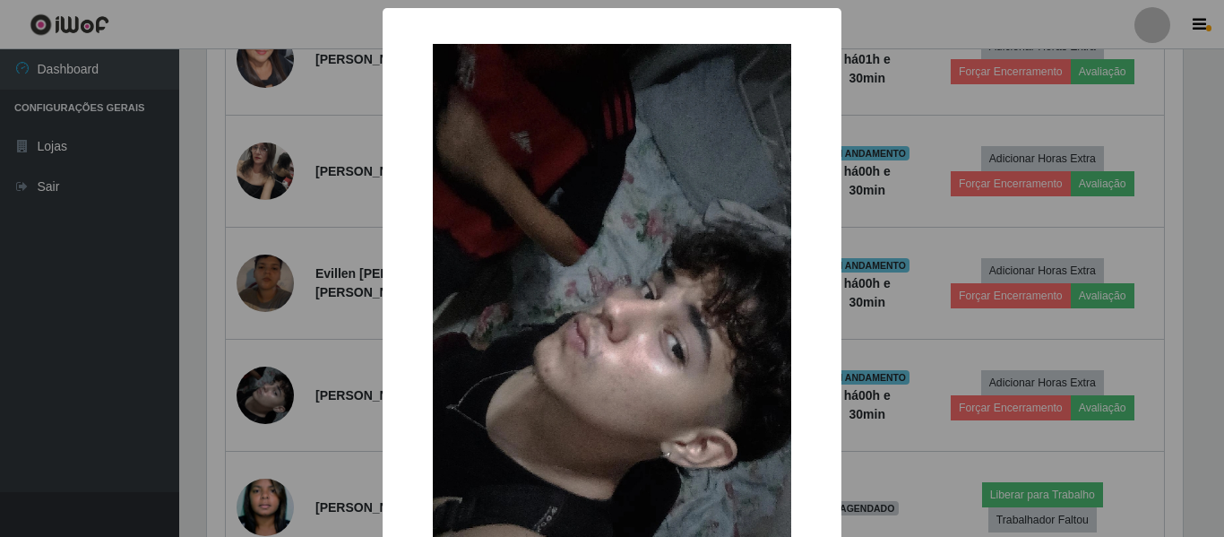
click at [448, 329] on img at bounding box center [612, 362] width 359 height 637
click at [84, 415] on div "× OK Cancel" at bounding box center [612, 268] width 1224 height 537
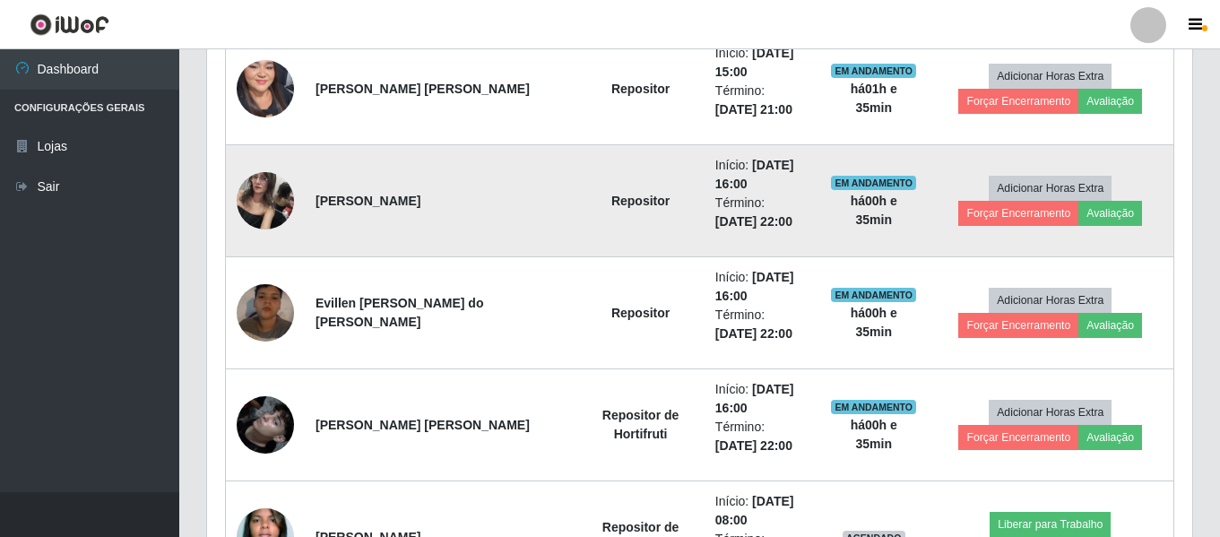
scroll to position [962, 0]
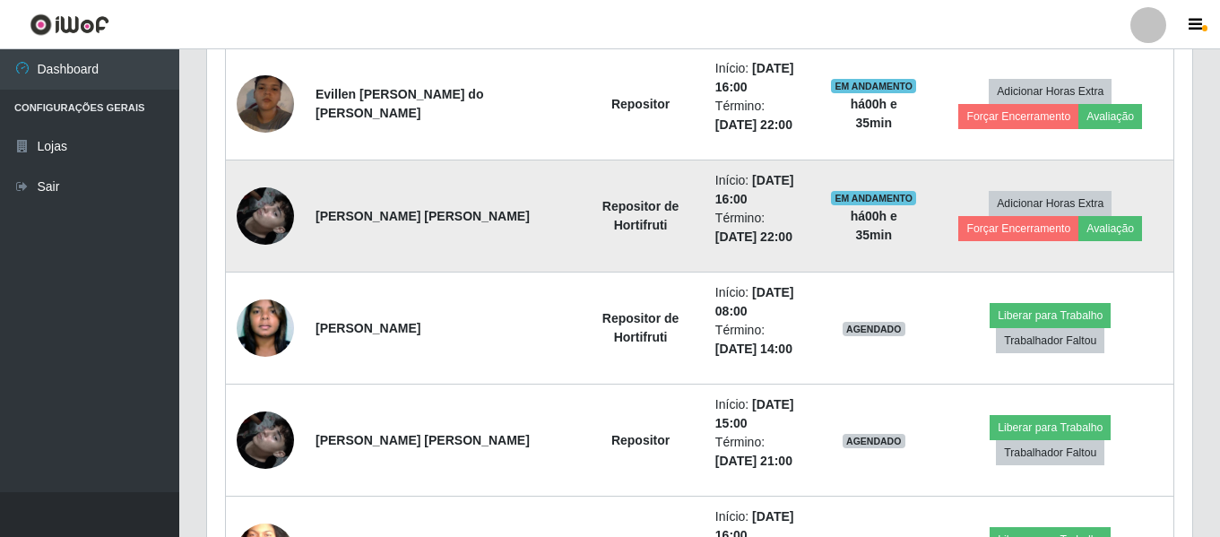
click at [280, 222] on img at bounding box center [265, 216] width 57 height 102
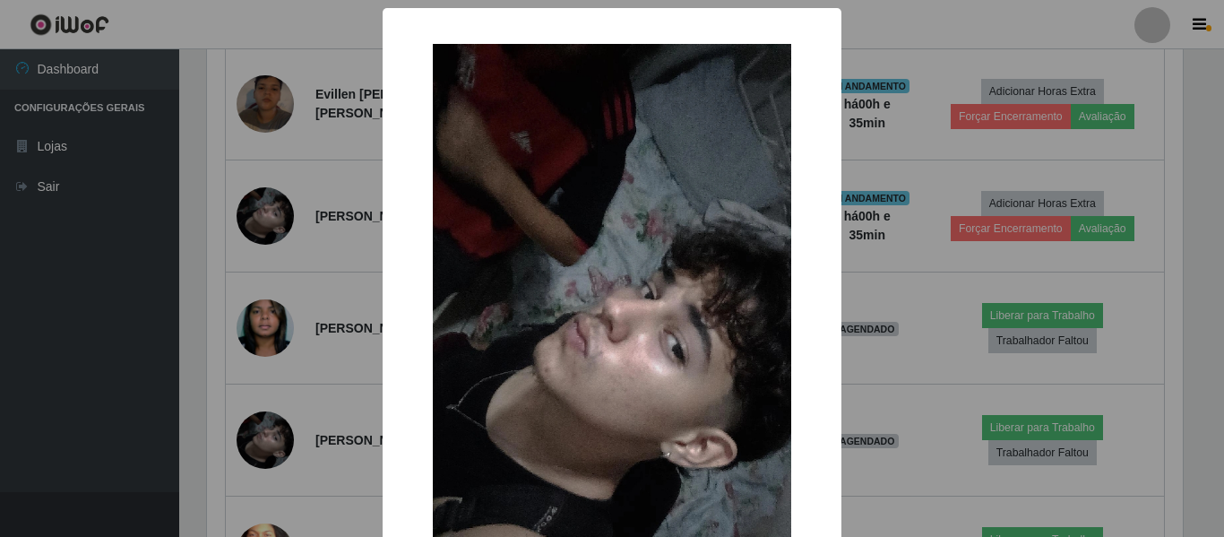
click at [182, 249] on div "× OK Cancel" at bounding box center [612, 268] width 1224 height 537
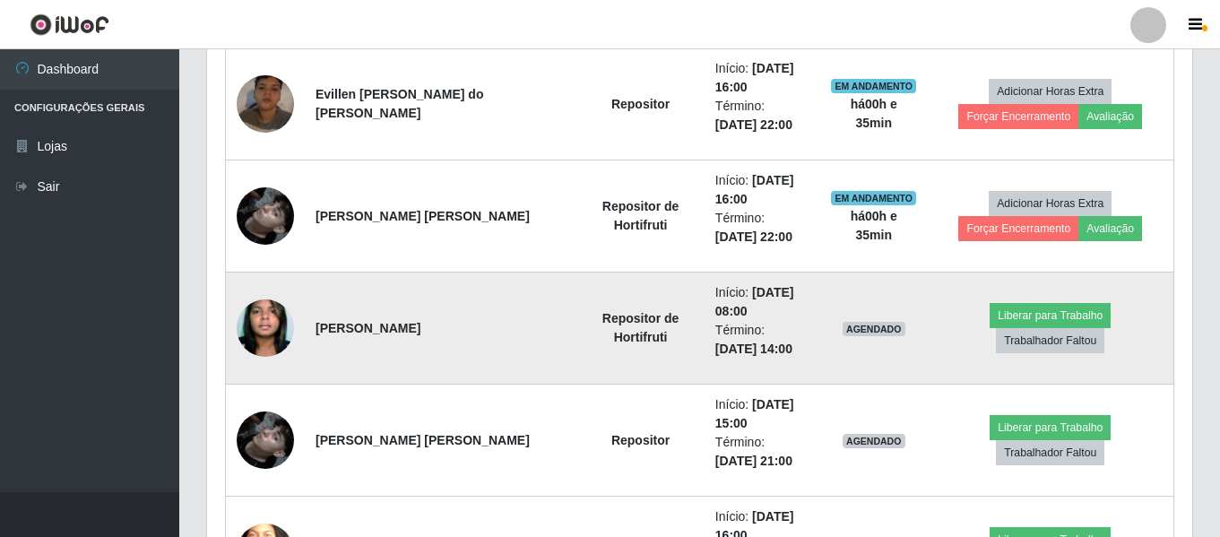
scroll to position [372, 985]
